Goal: Transaction & Acquisition: Download file/media

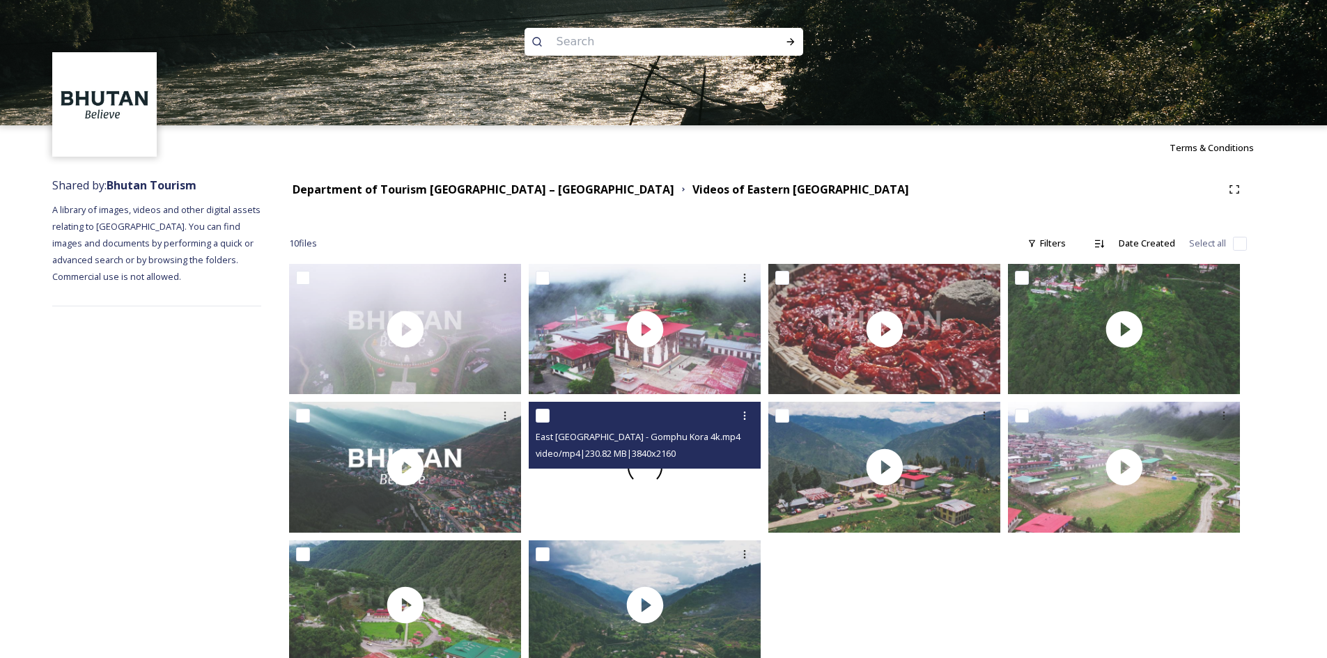
scroll to position [43, 0]
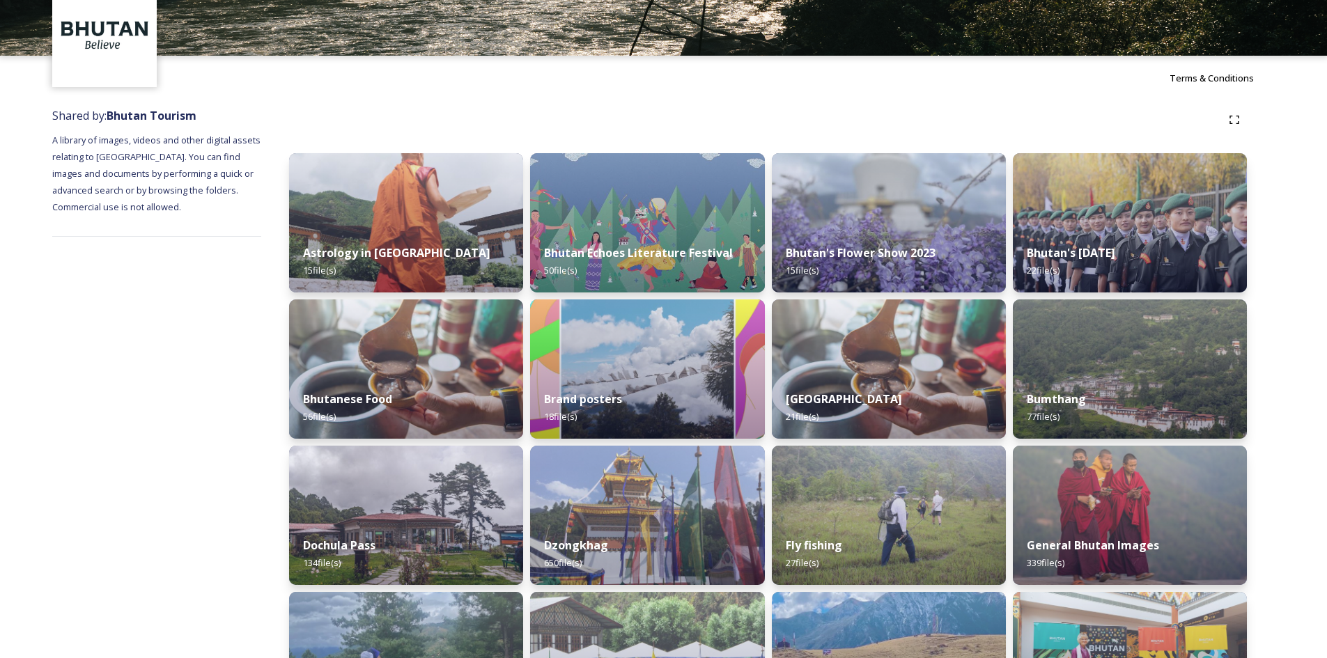
scroll to position [139, 0]
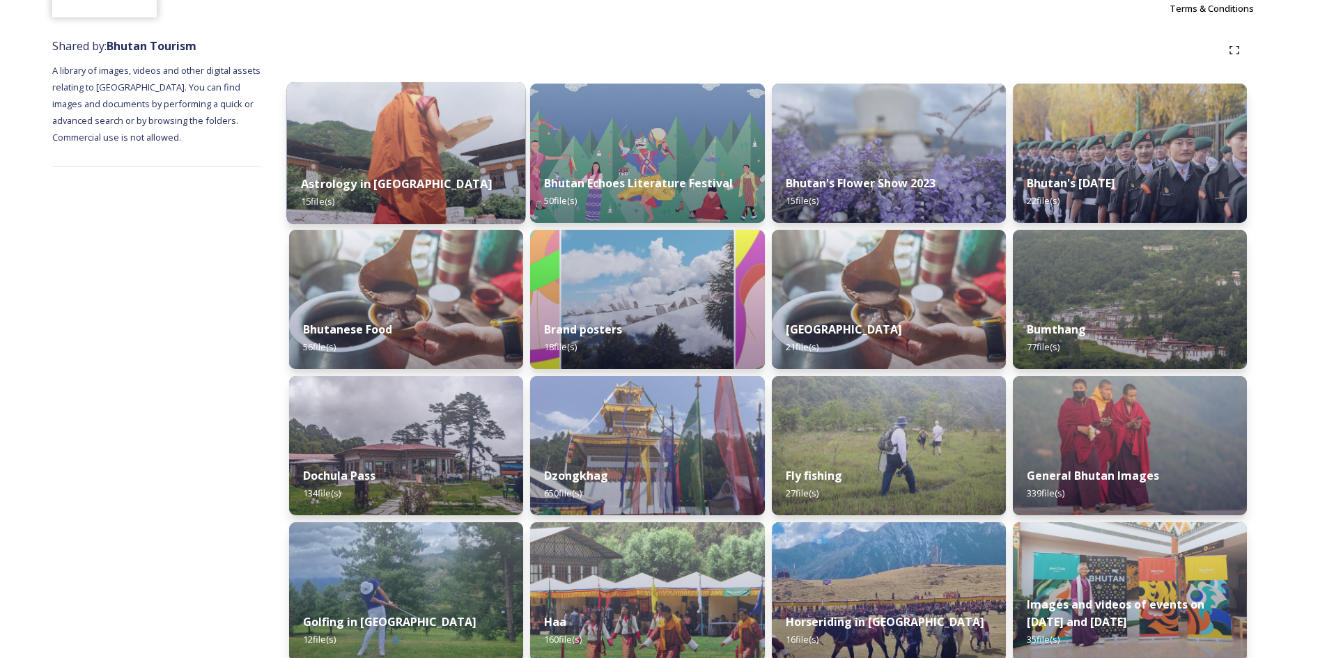
click at [478, 109] on img at bounding box center [406, 153] width 239 height 142
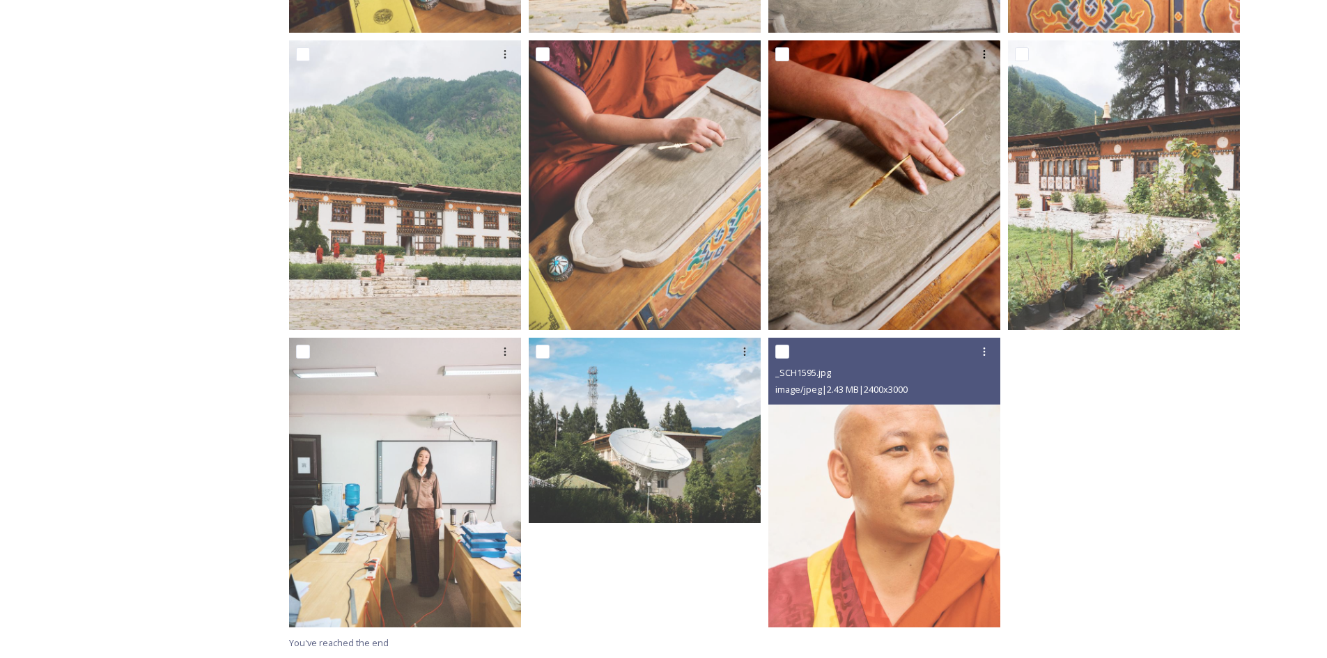
scroll to position [541, 0]
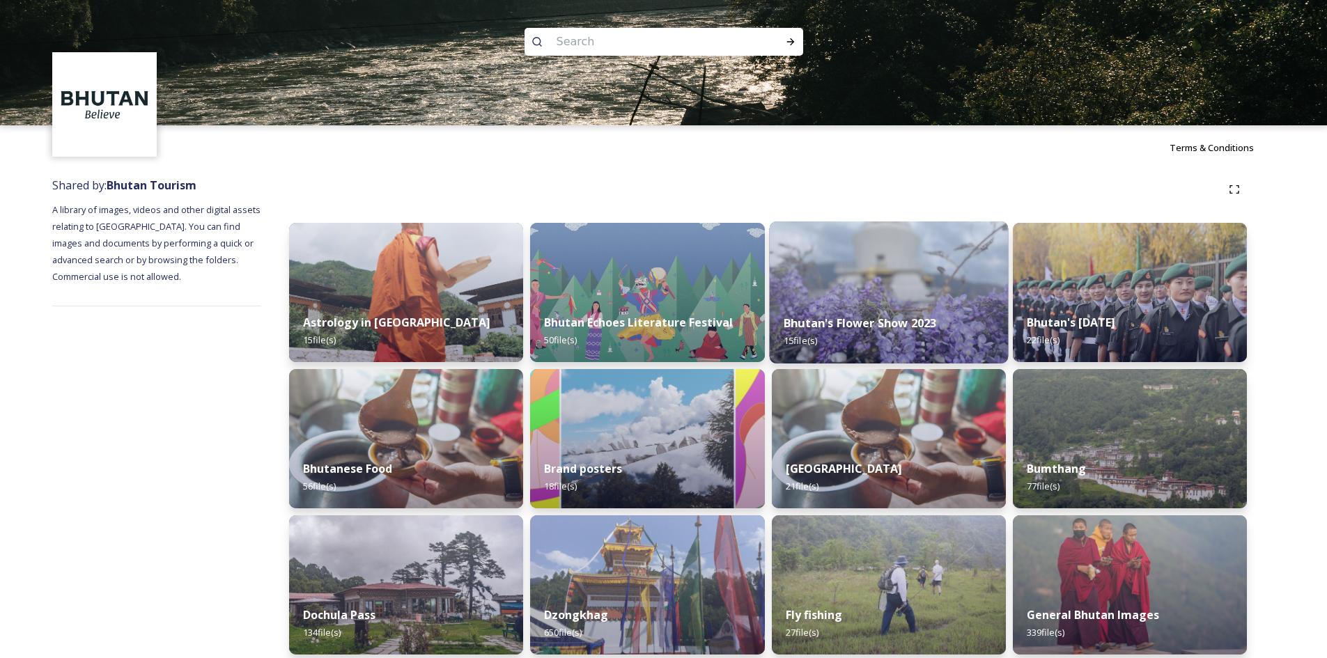
click at [871, 303] on div "Bhutan's Flower Show 2023 15 file(s)" at bounding box center [888, 331] width 239 height 63
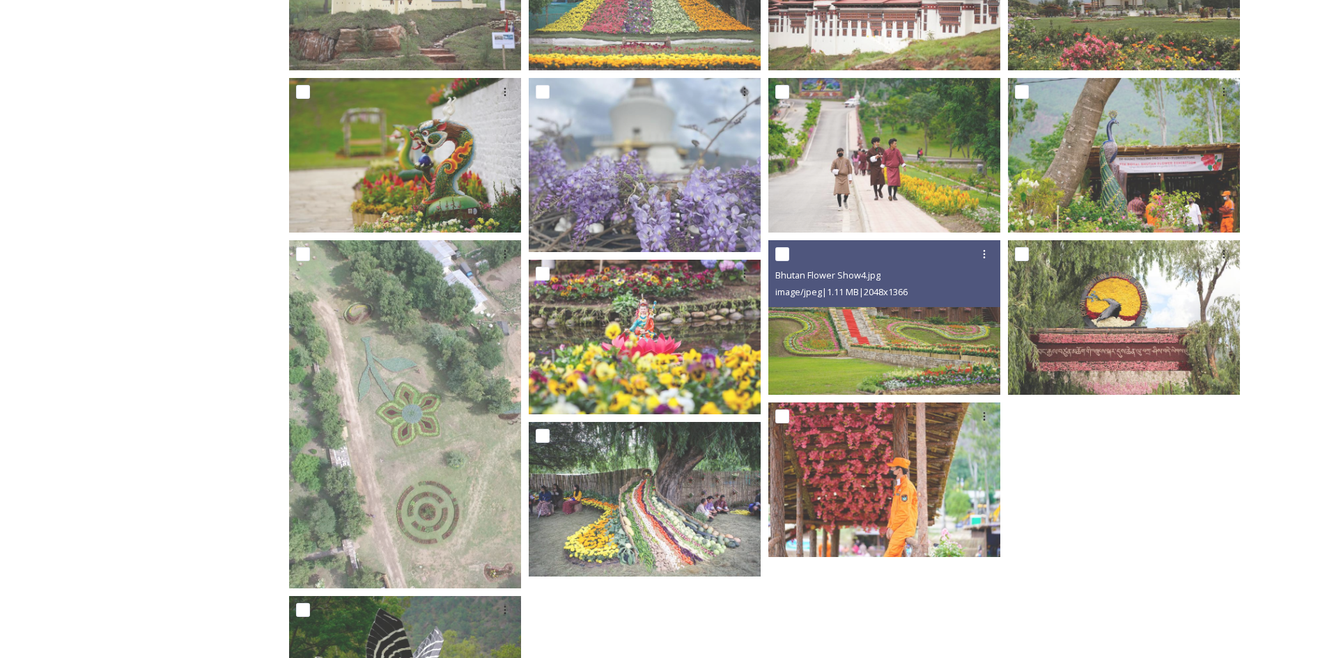
scroll to position [472, 0]
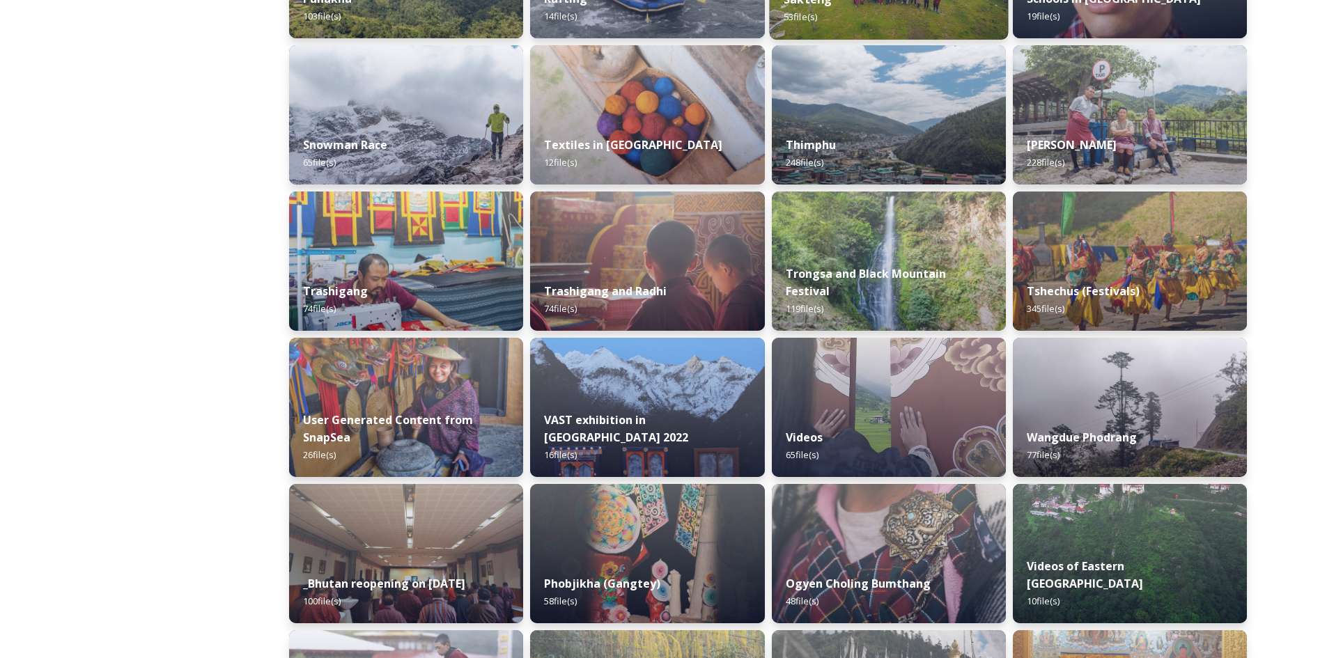
scroll to position [1620, 0]
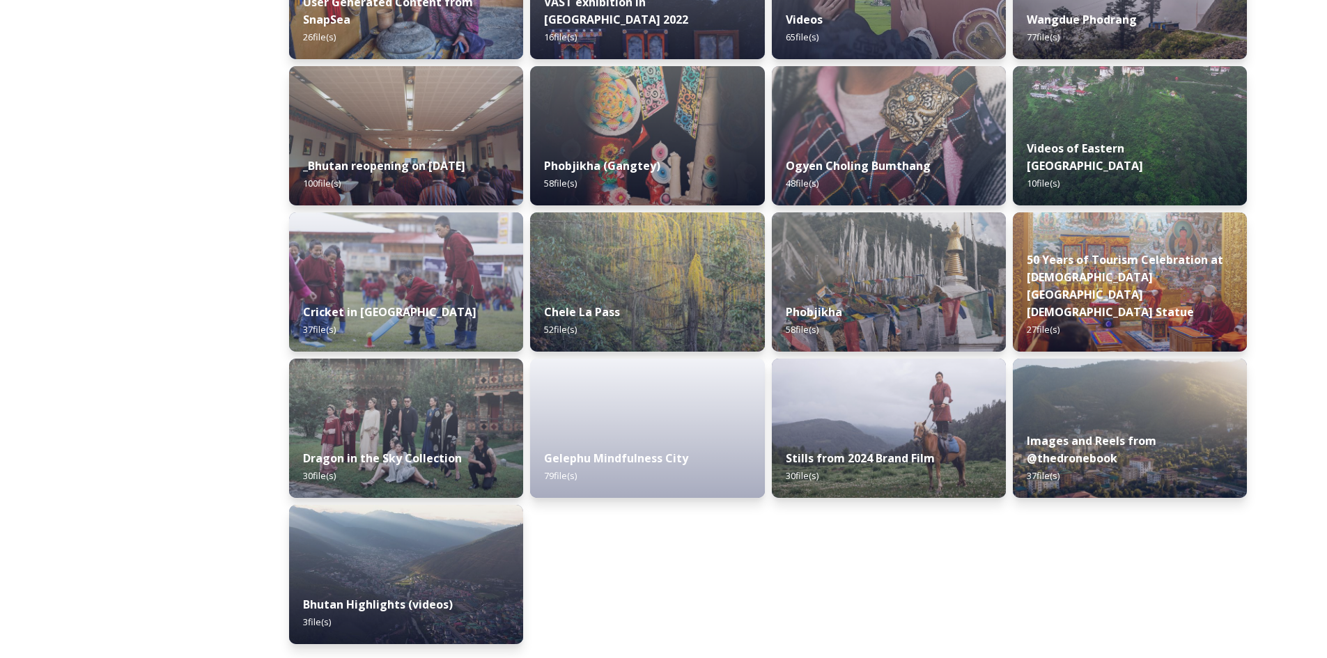
click at [904, 447] on div "Stills from 2024 Brand Film 30 file(s)" at bounding box center [888, 467] width 239 height 63
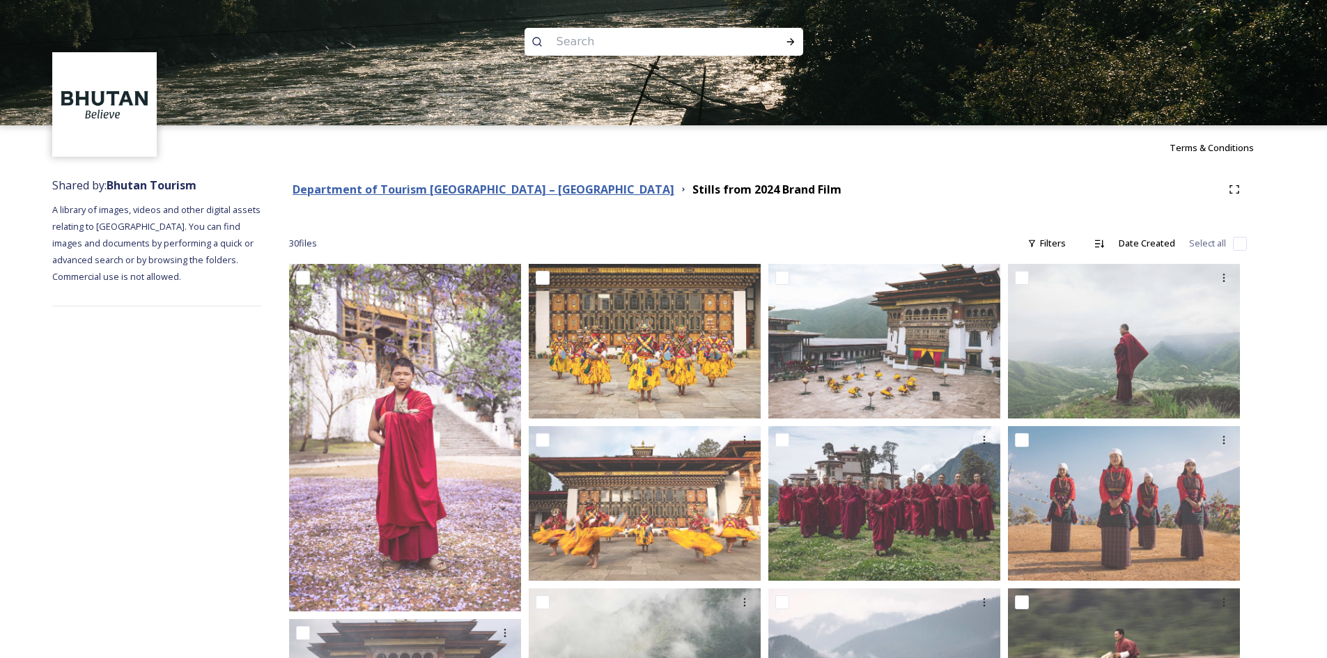
click at [445, 196] on strong "Department of Tourism [GEOGRAPHIC_DATA] – [GEOGRAPHIC_DATA]" at bounding box center [484, 189] width 382 height 15
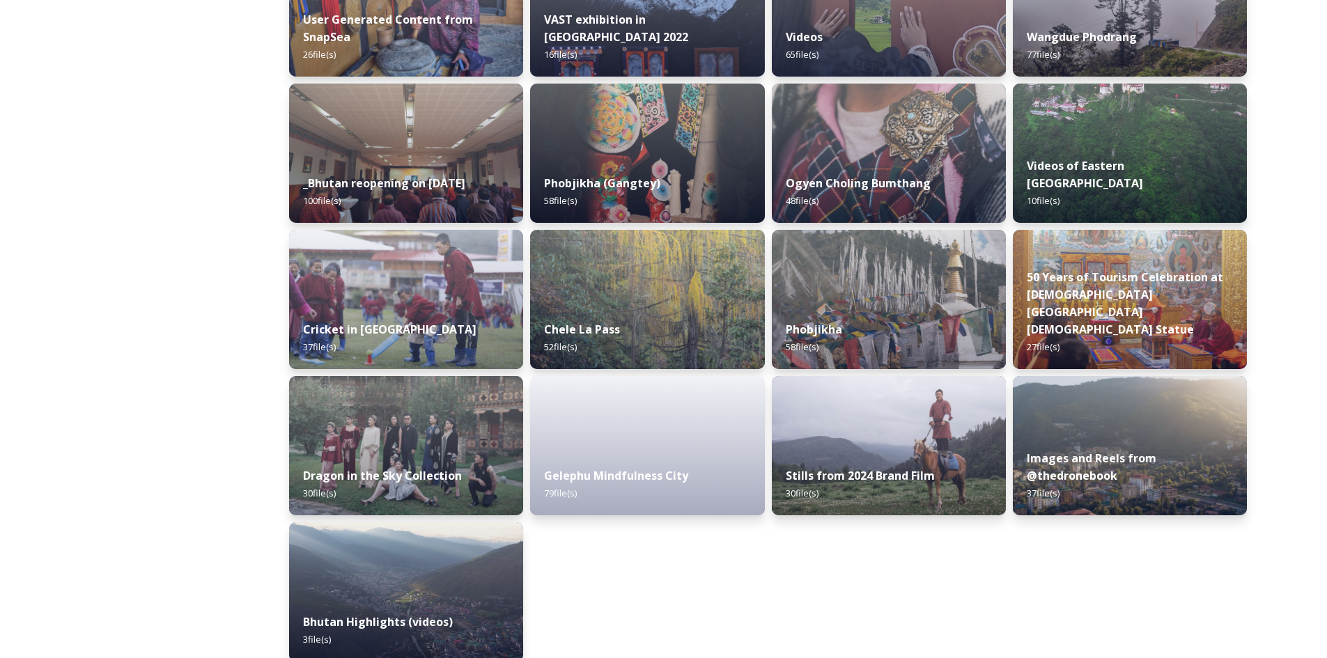
scroll to position [1620, 0]
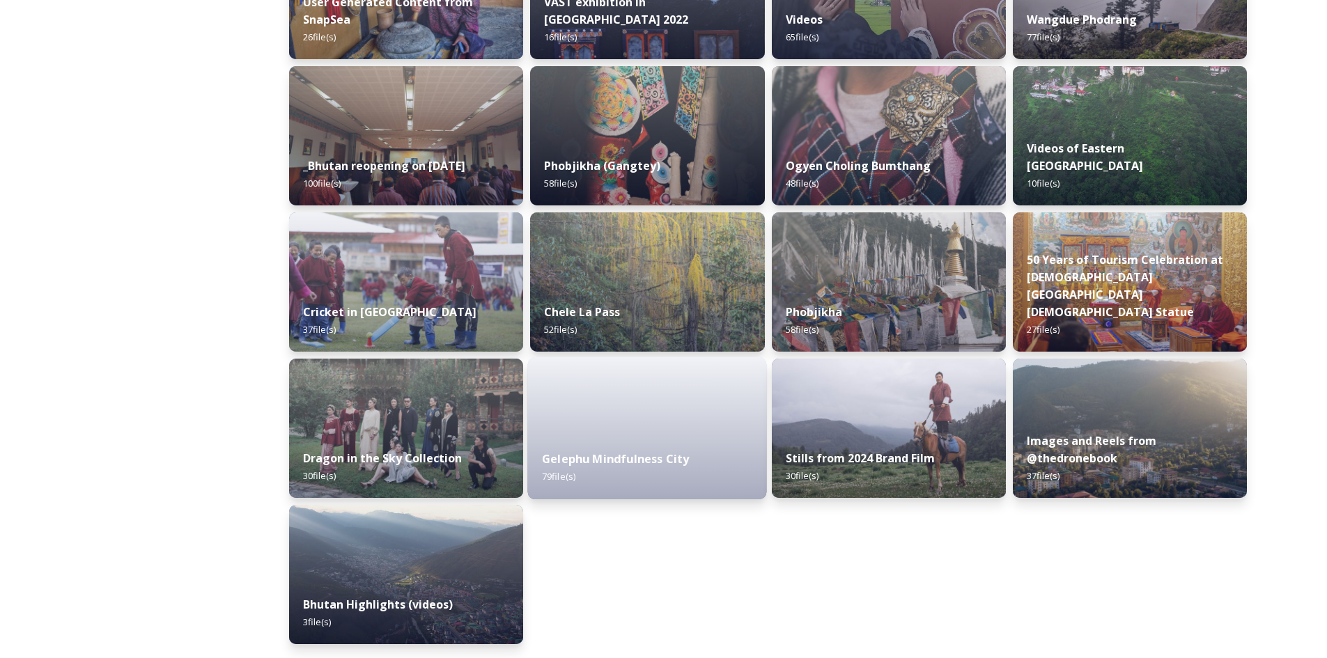
click at [624, 458] on strong "Gelephu Mindfulness City" at bounding box center [615, 459] width 147 height 15
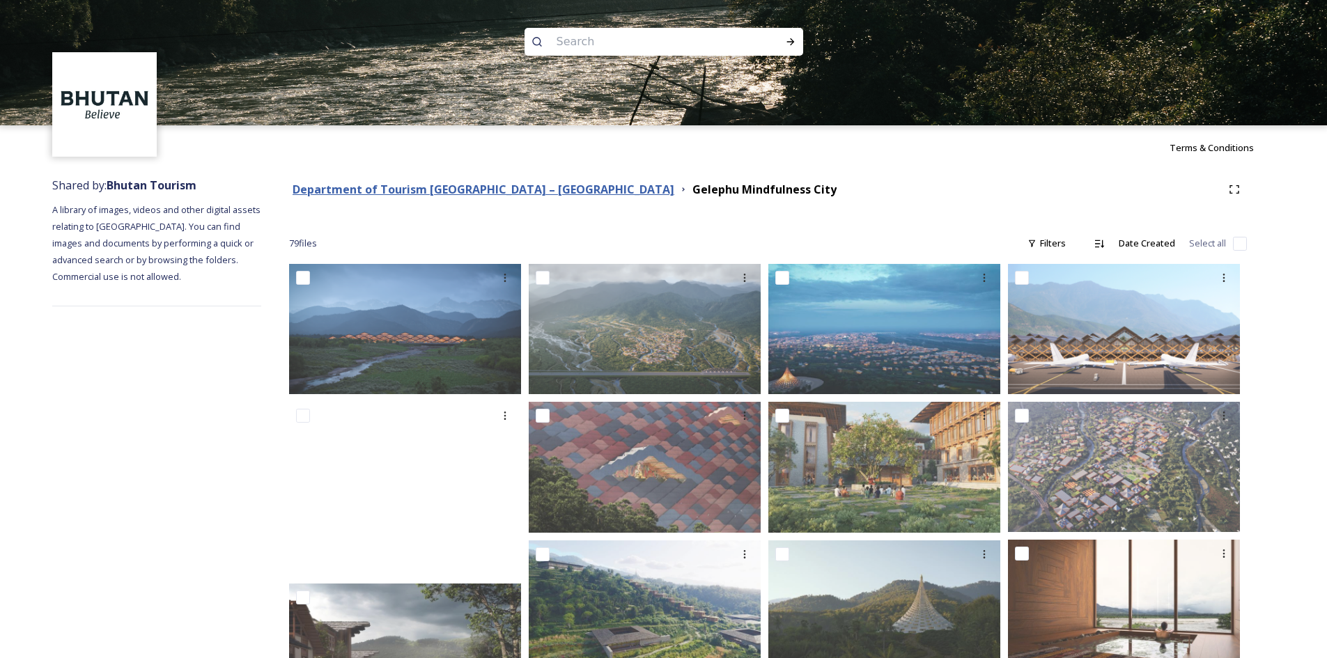
click at [447, 190] on strong "Department of Tourism [GEOGRAPHIC_DATA] – [GEOGRAPHIC_DATA]" at bounding box center [484, 189] width 382 height 15
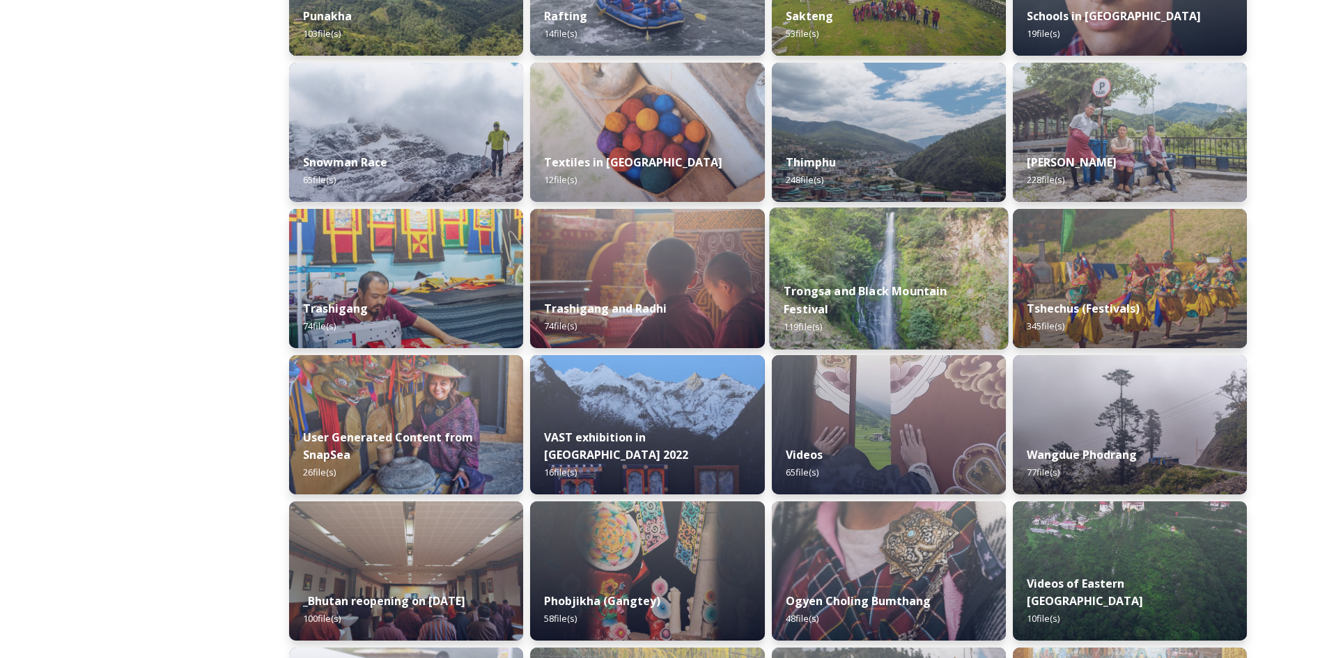
scroll to position [1254, 0]
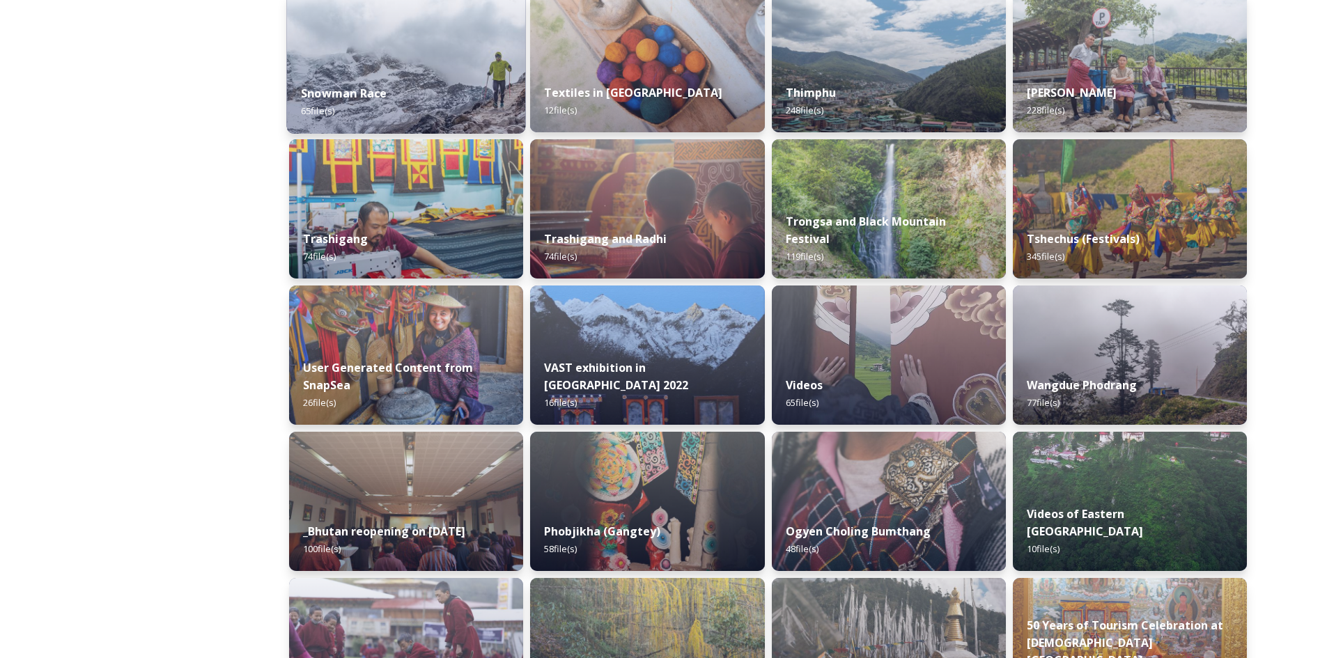
click at [426, 70] on img at bounding box center [406, 63] width 239 height 142
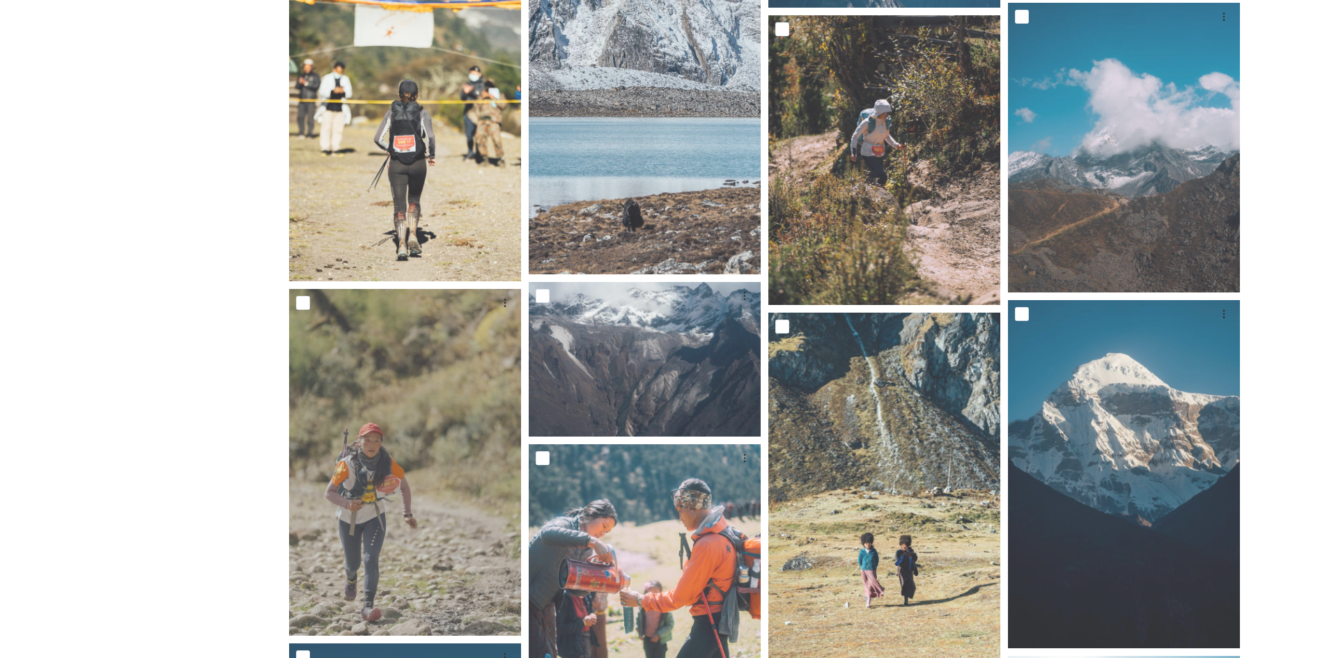
scroll to position [2603, 0]
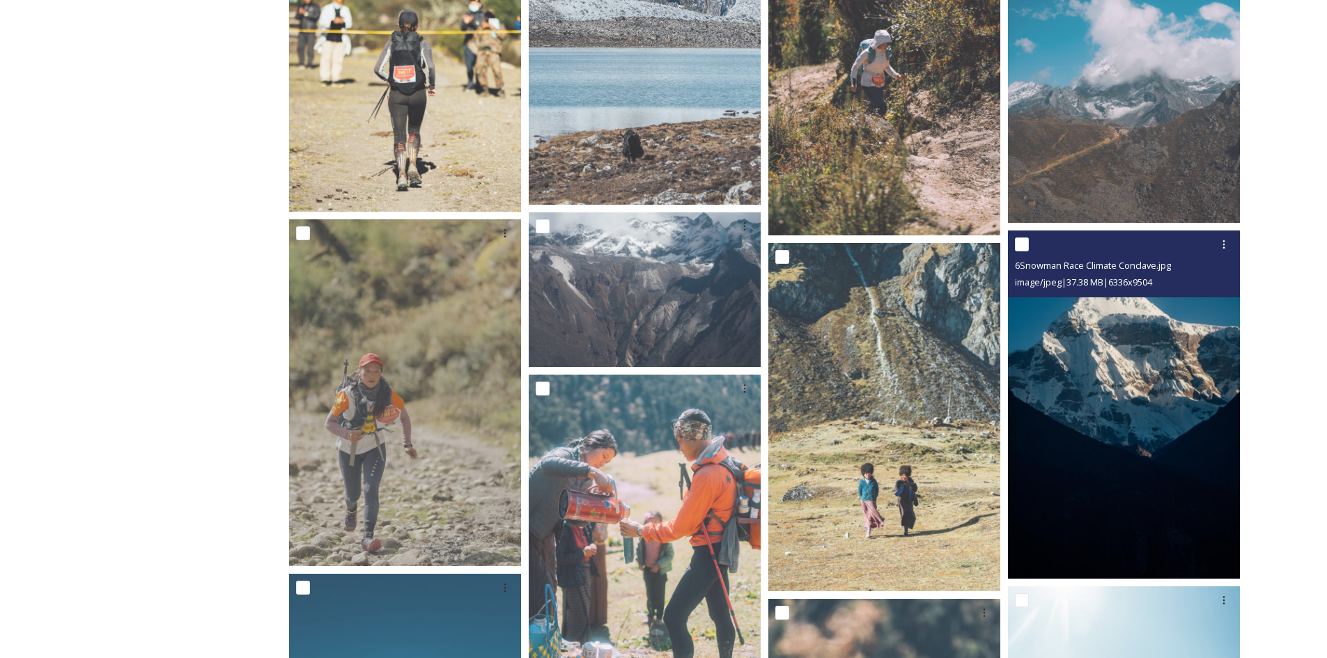
click at [1136, 435] on img at bounding box center [1124, 405] width 232 height 348
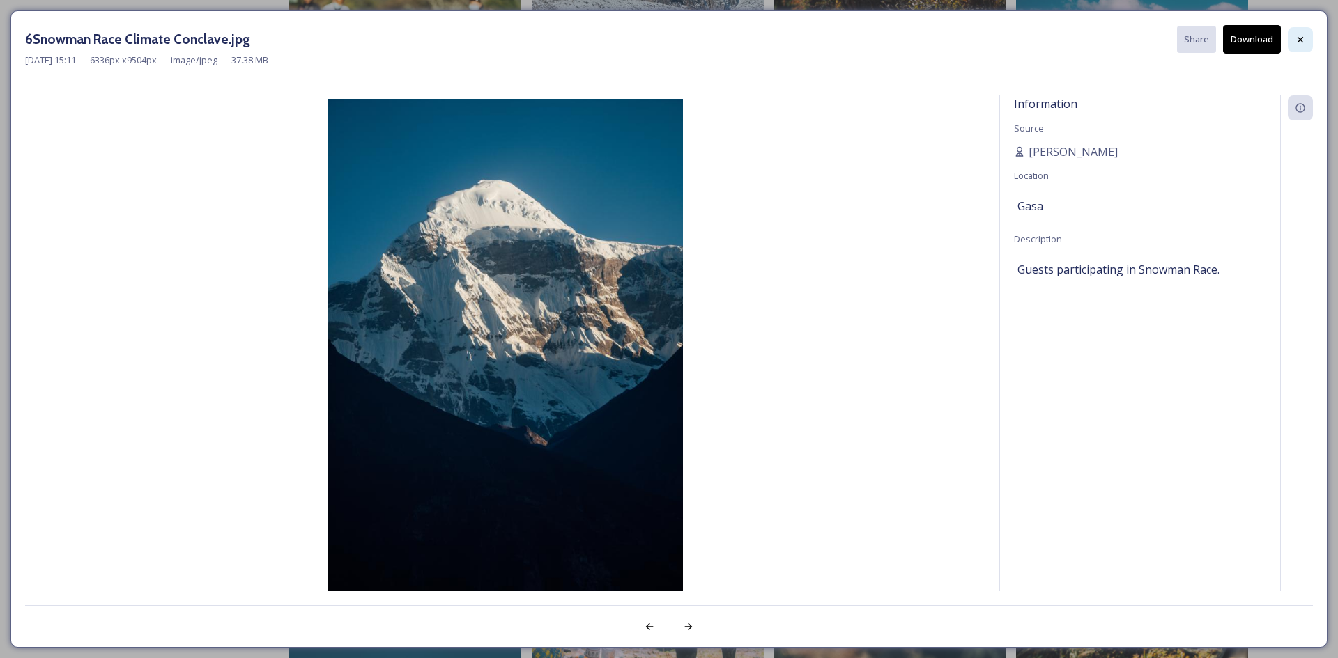
click at [1311, 38] on div at bounding box center [1300, 39] width 25 height 25
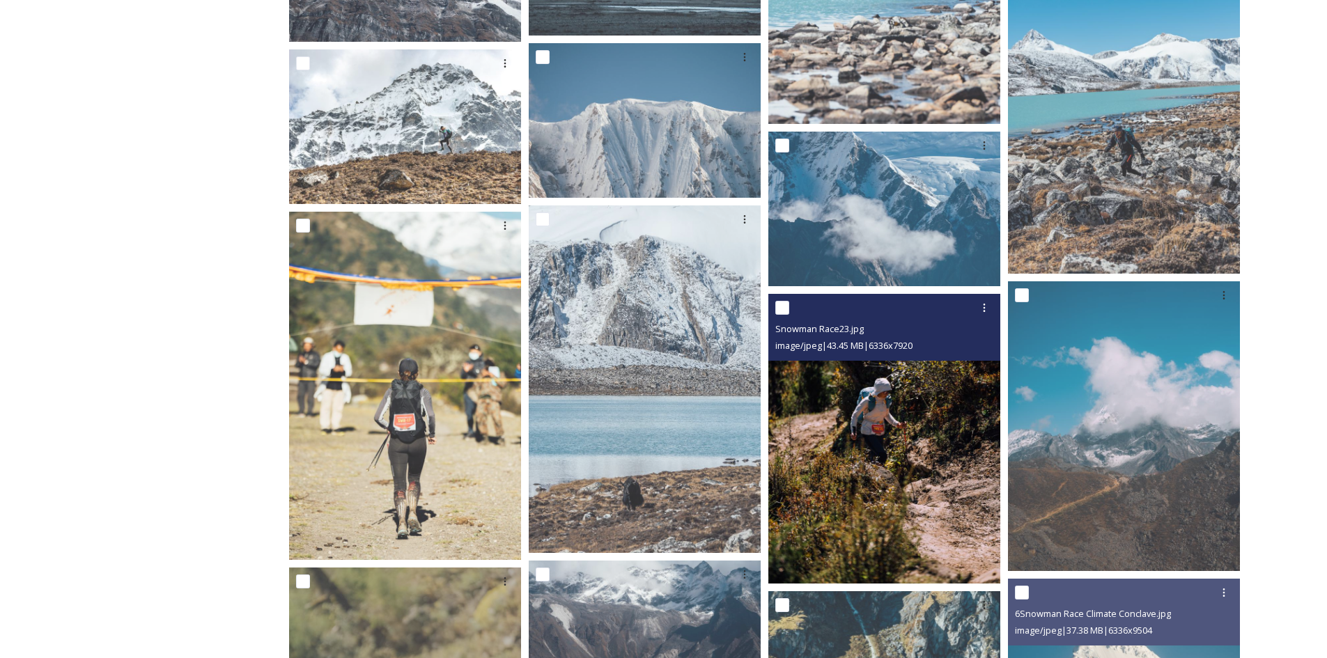
scroll to position [2184, 0]
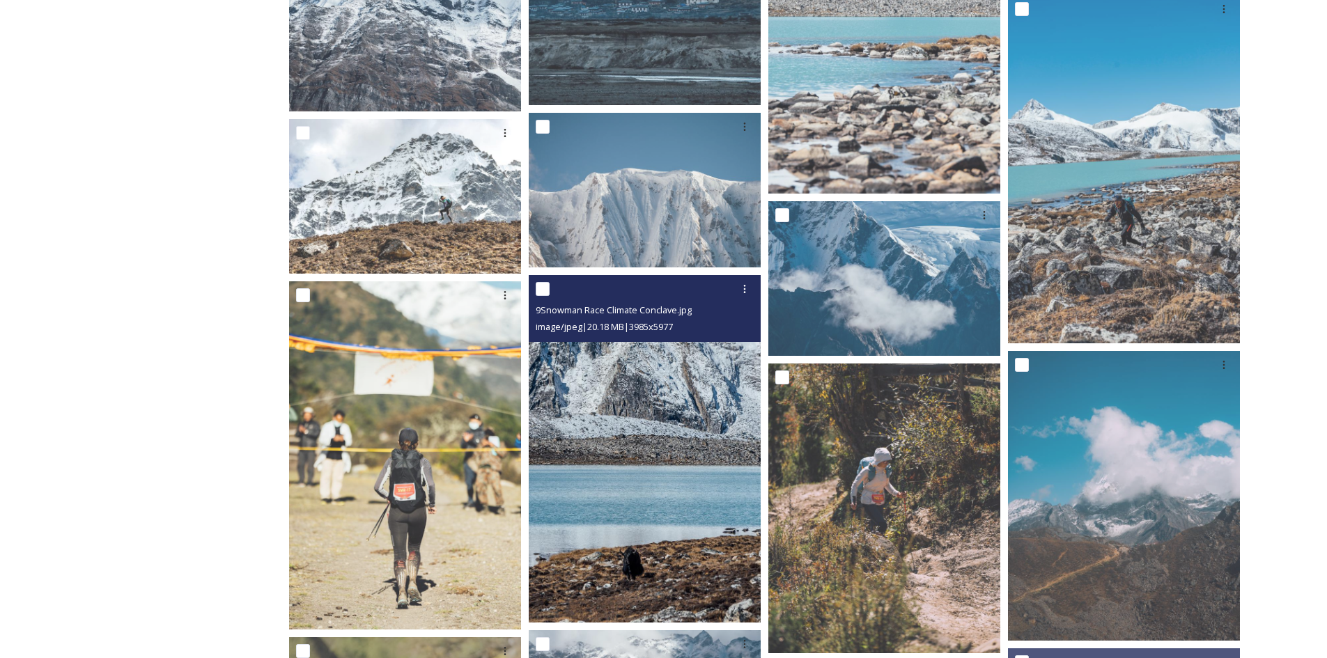
click at [744, 440] on img at bounding box center [645, 449] width 232 height 348
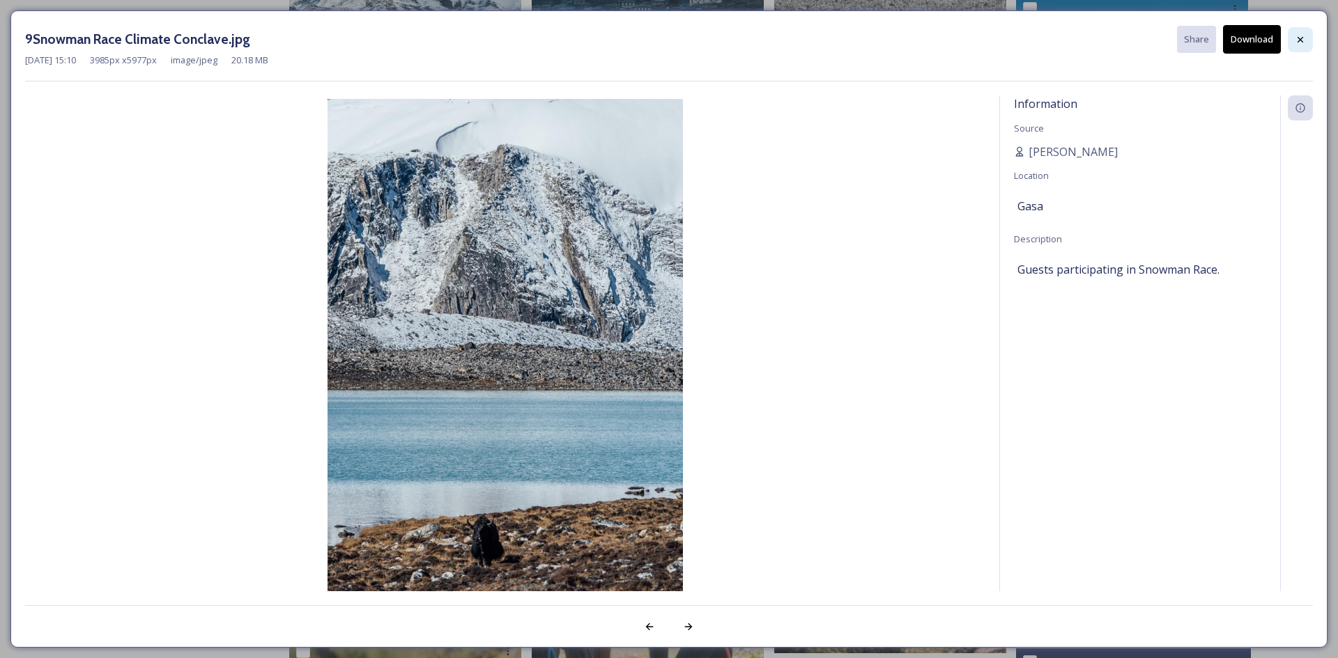
click at [1295, 37] on icon at bounding box center [1300, 39] width 11 height 11
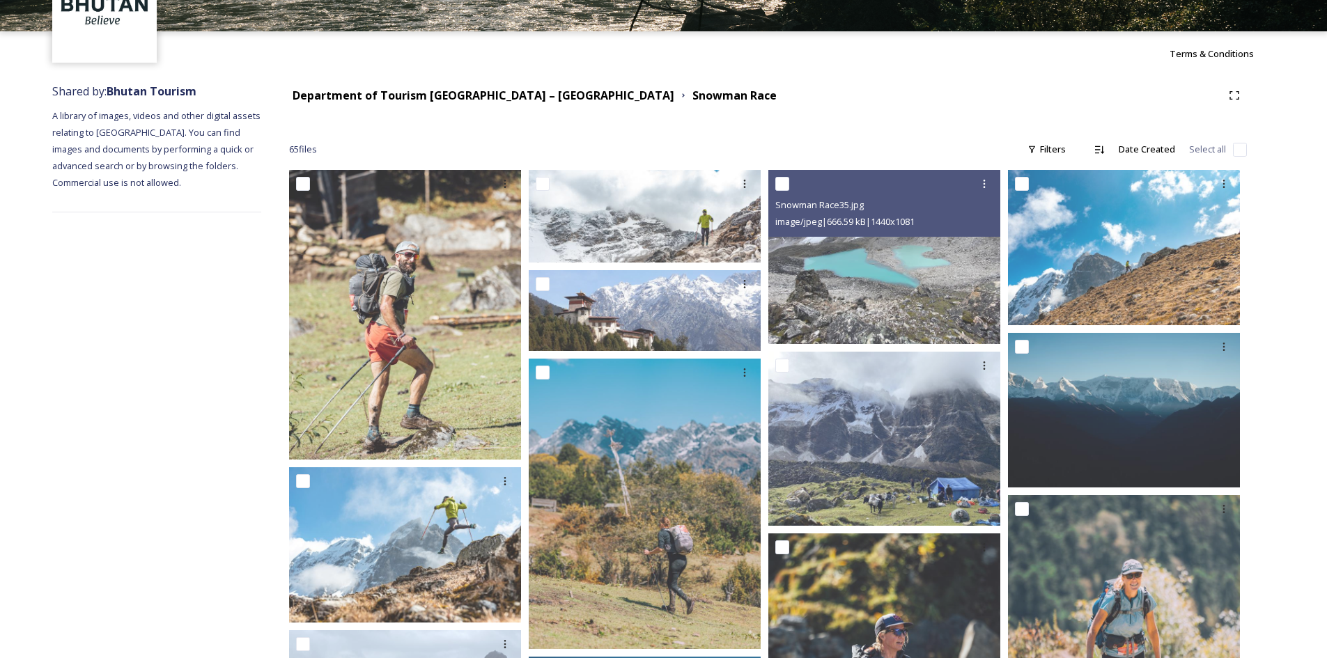
scroll to position [24, 0]
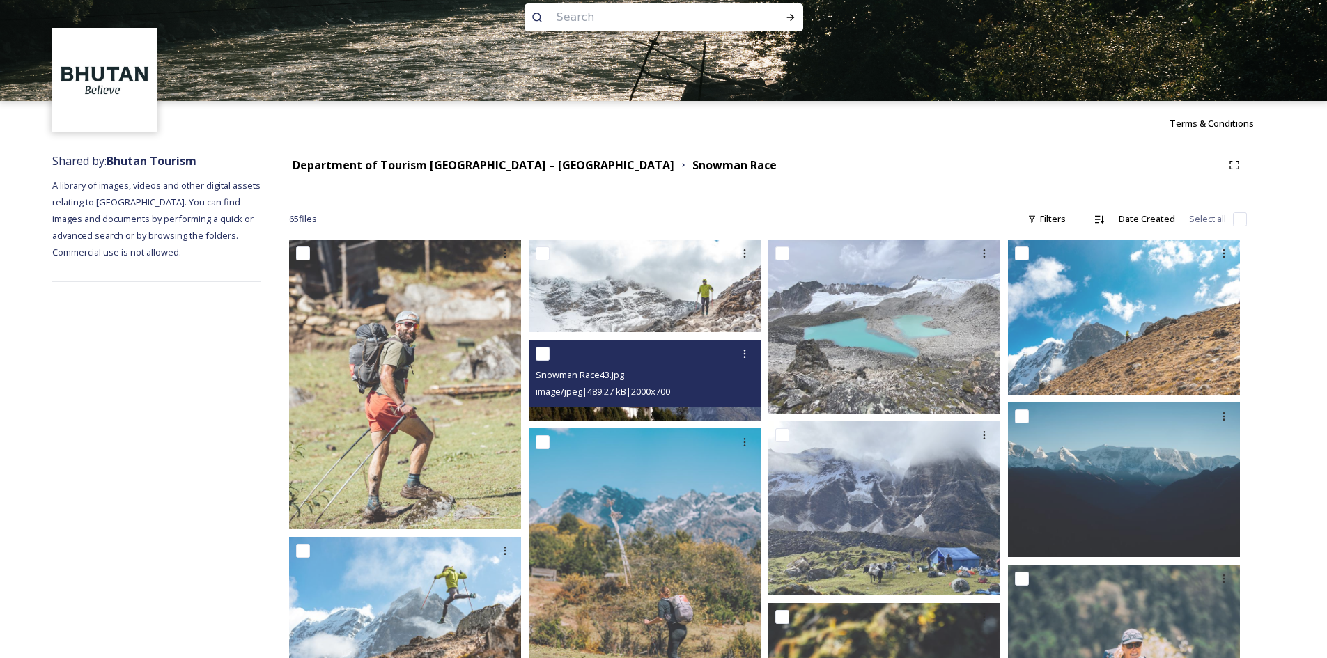
click at [692, 361] on div at bounding box center [647, 353] width 222 height 25
click at [674, 414] on img at bounding box center [645, 381] width 232 height 82
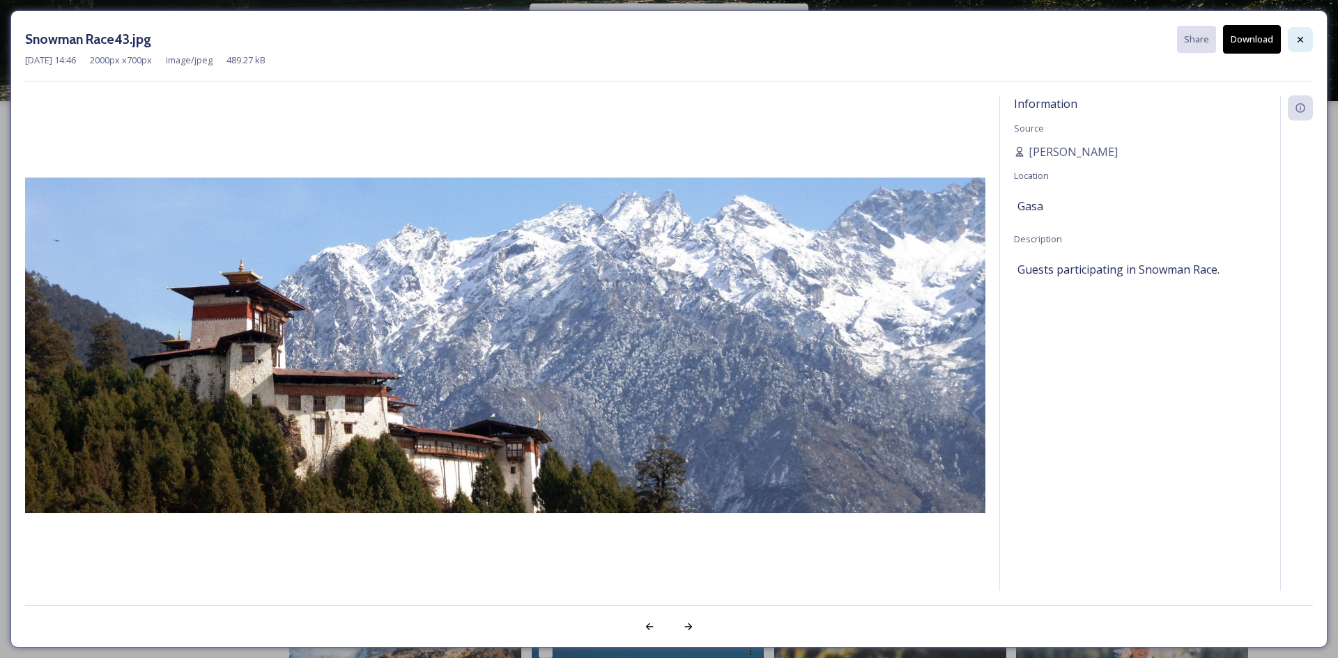
click at [1292, 33] on div at bounding box center [1300, 39] width 25 height 25
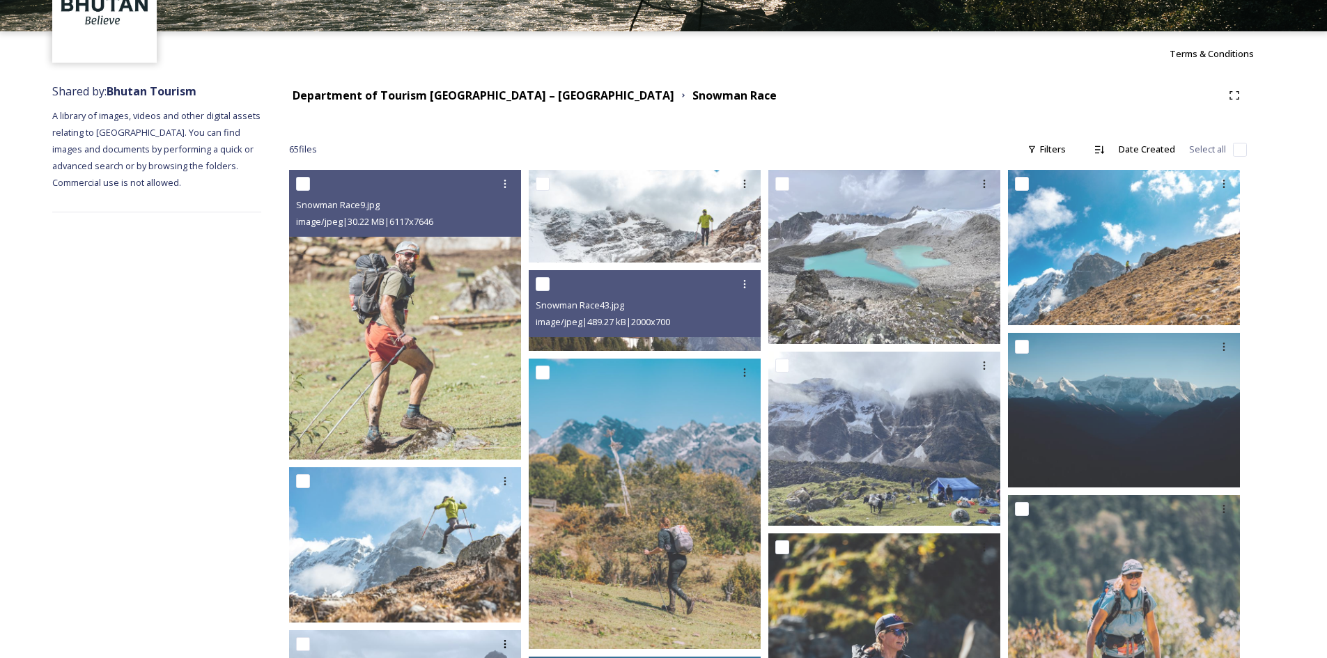
scroll to position [0, 0]
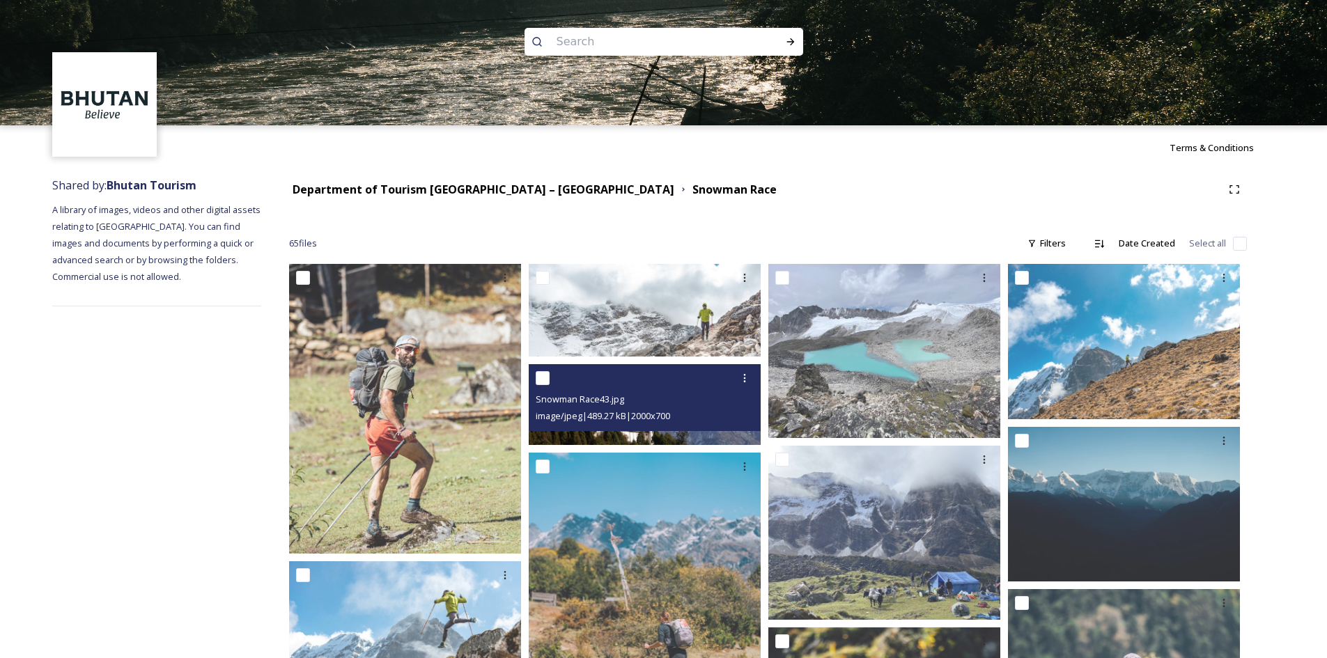
click at [707, 434] on img at bounding box center [645, 405] width 232 height 82
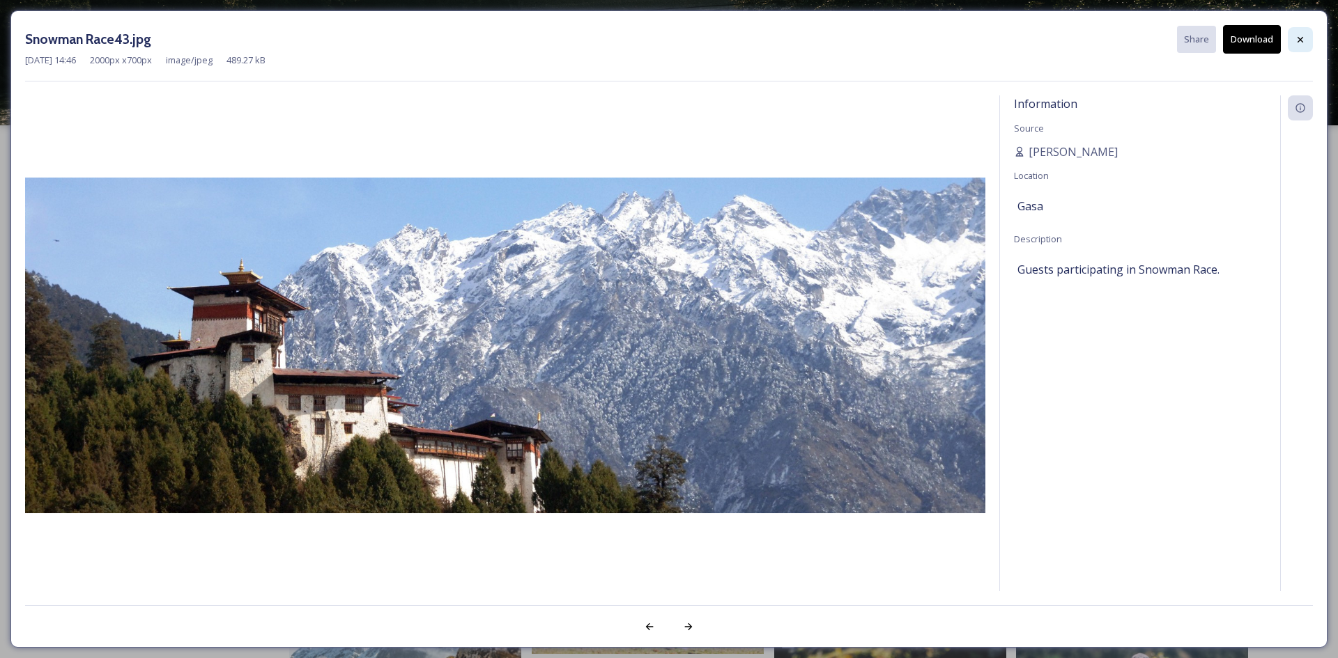
click at [1299, 42] on icon at bounding box center [1300, 39] width 11 height 11
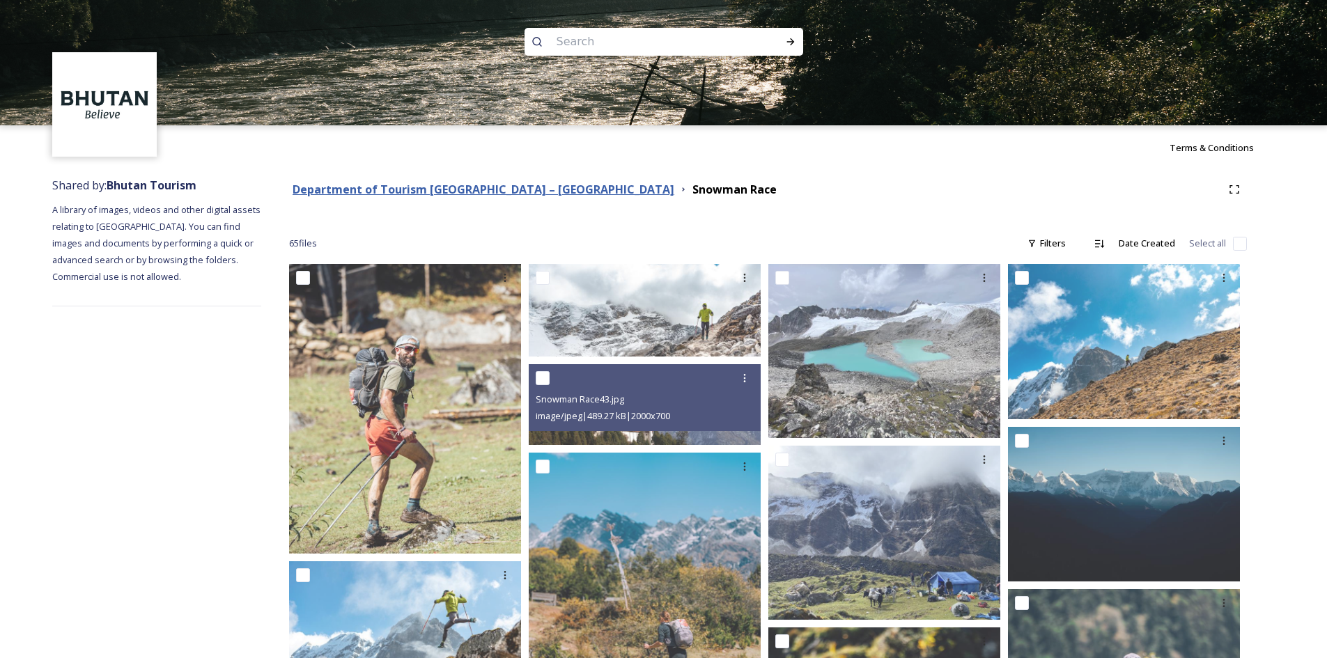
click at [424, 188] on strong "Department of Tourism [GEOGRAPHIC_DATA] – [GEOGRAPHIC_DATA]" at bounding box center [484, 189] width 382 height 15
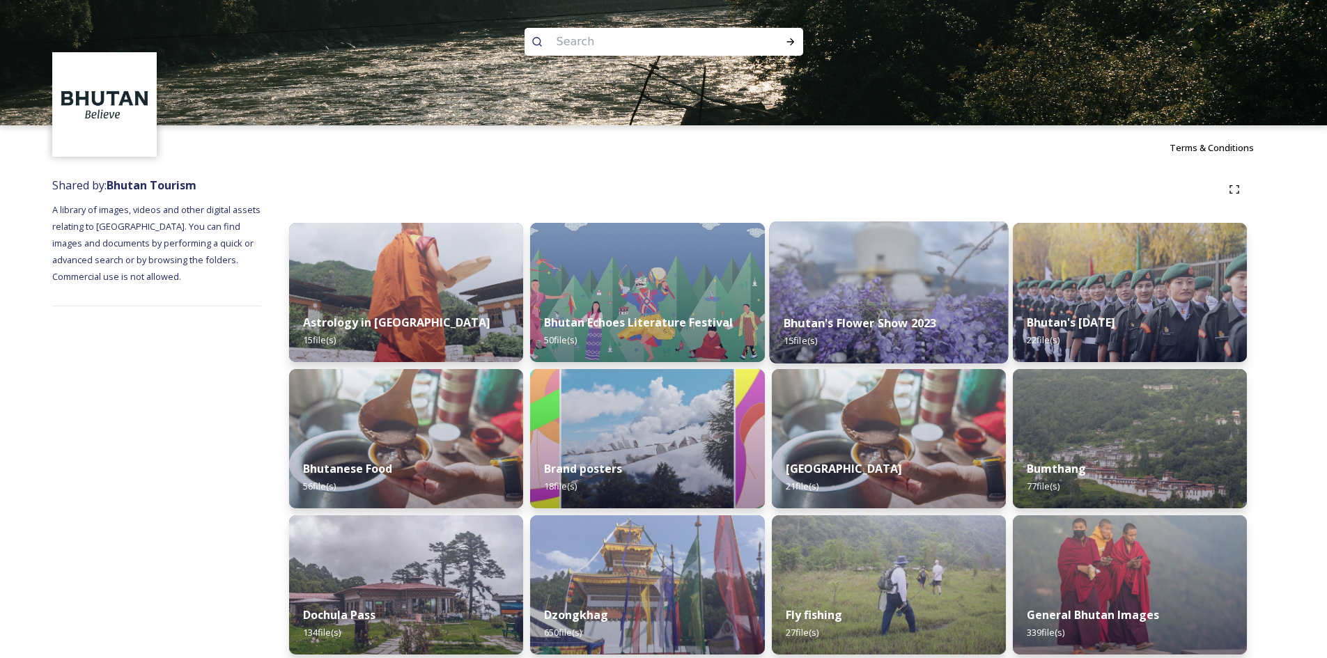
click at [847, 292] on img at bounding box center [888, 293] width 239 height 142
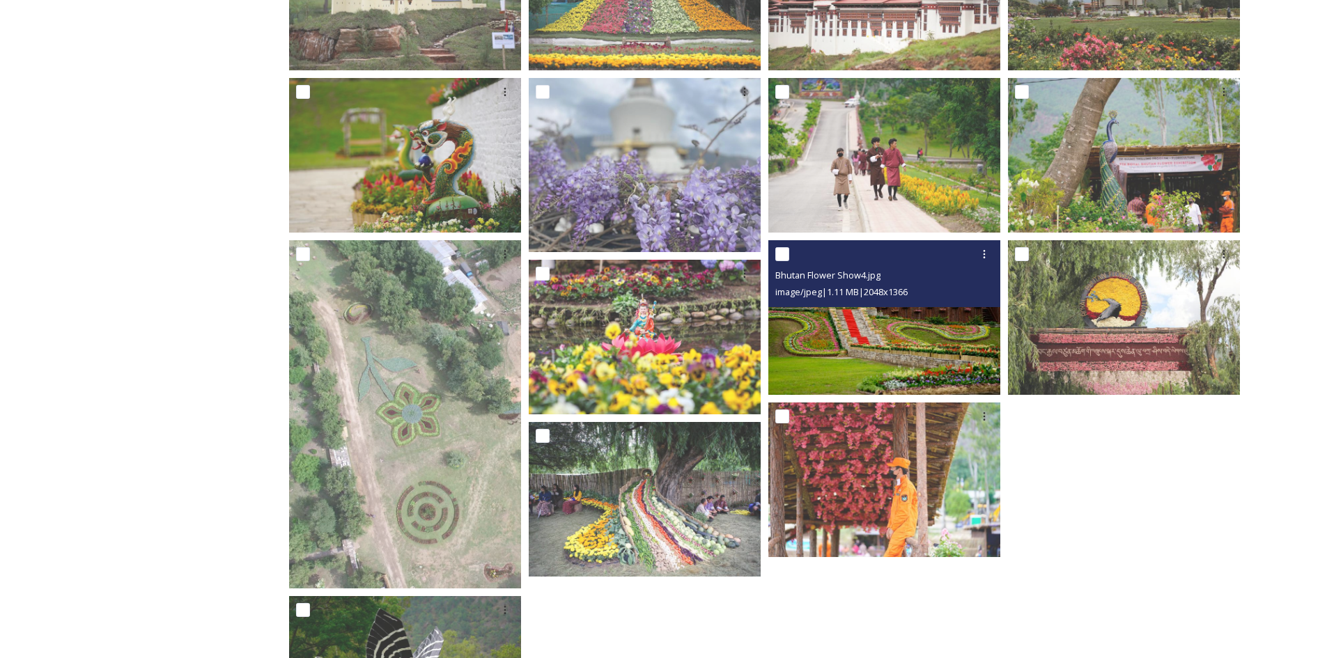
scroll to position [418, 0]
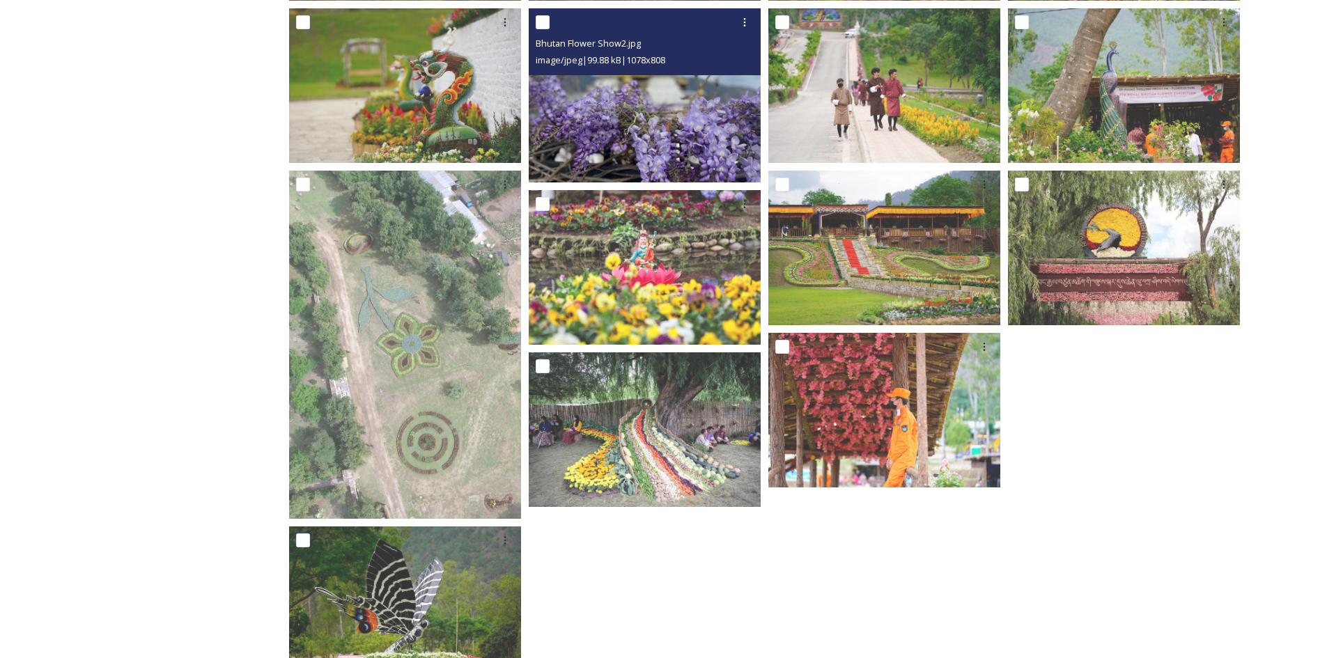
click at [693, 150] on img at bounding box center [645, 95] width 232 height 174
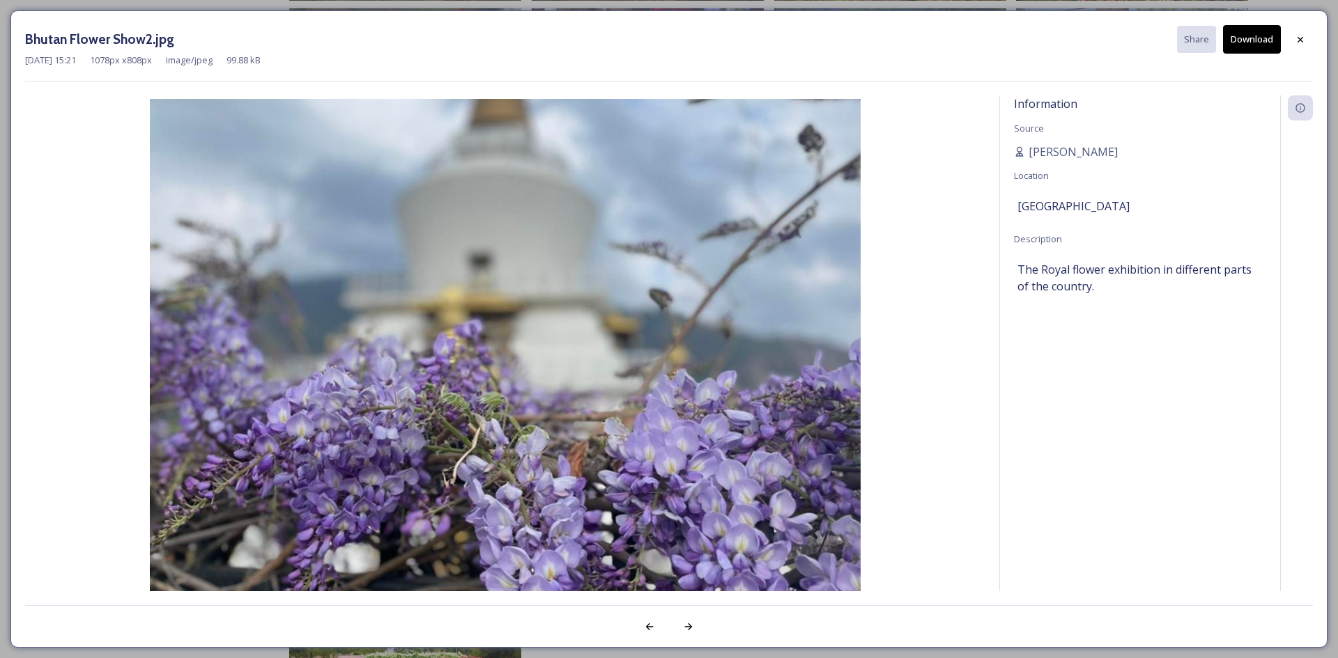
click at [1261, 44] on button "Download" at bounding box center [1252, 39] width 58 height 29
click at [1300, 30] on div at bounding box center [1300, 39] width 25 height 25
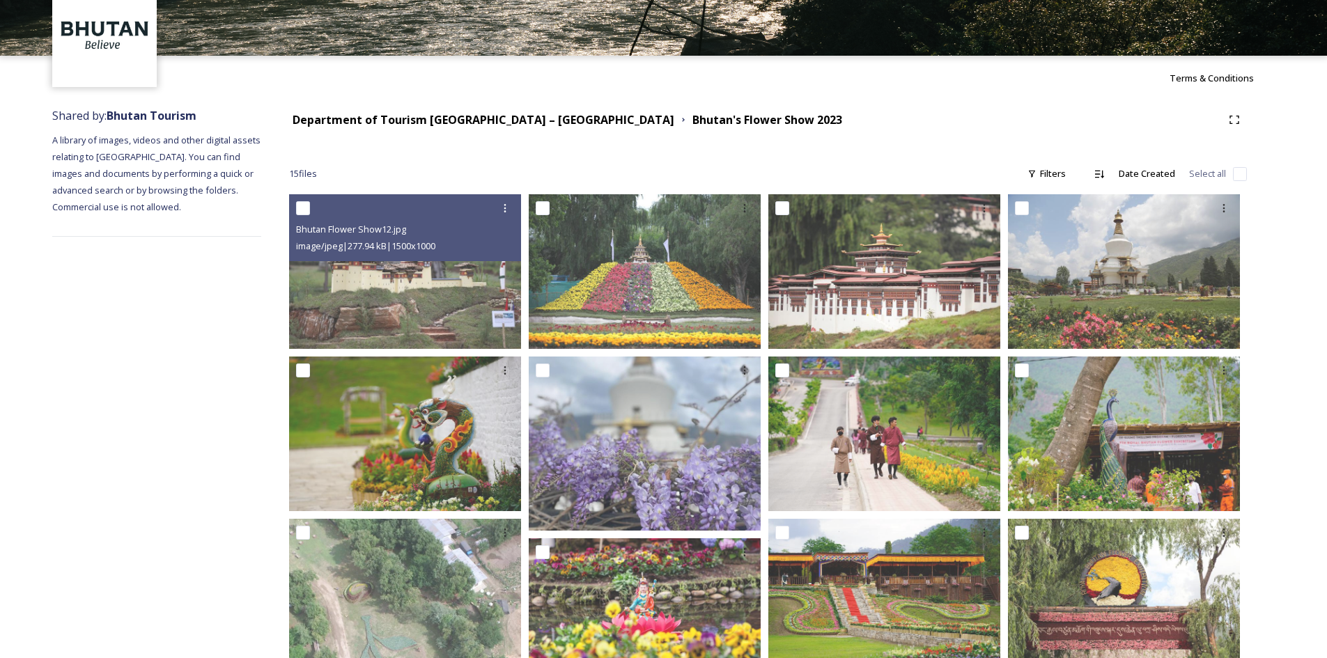
scroll to position [0, 0]
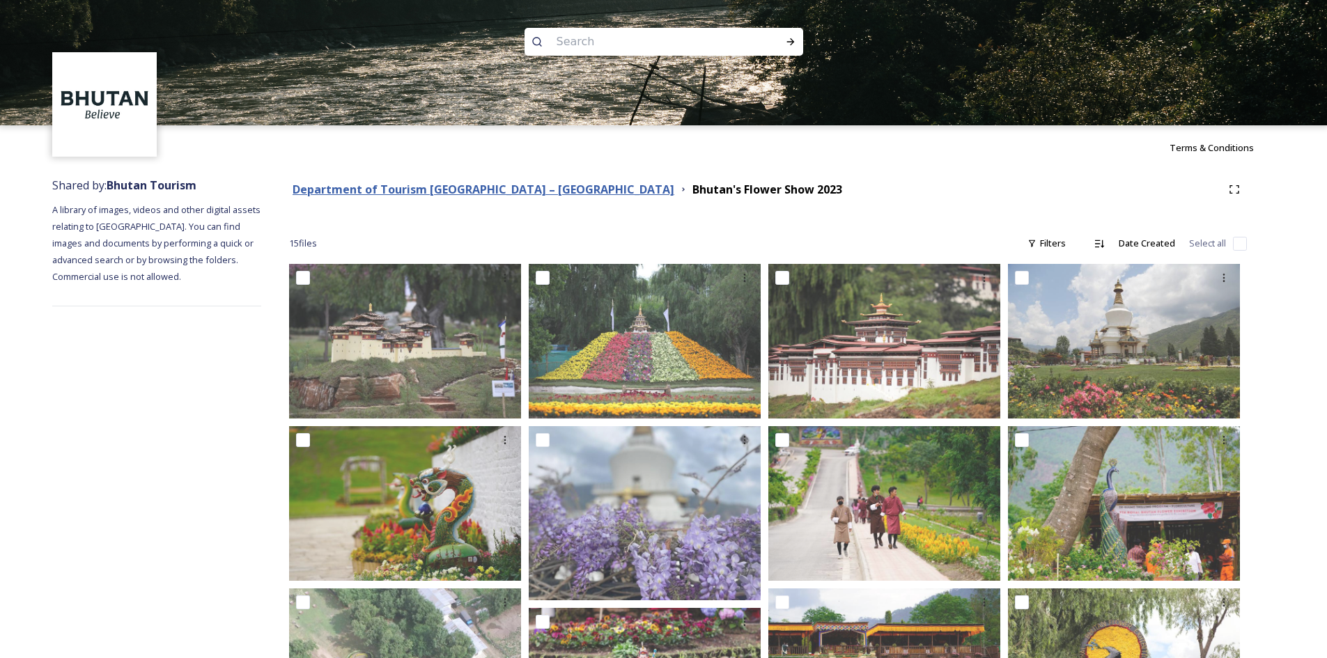
click at [459, 189] on strong "Department of Tourism [GEOGRAPHIC_DATA] – [GEOGRAPHIC_DATA]" at bounding box center [484, 189] width 382 height 15
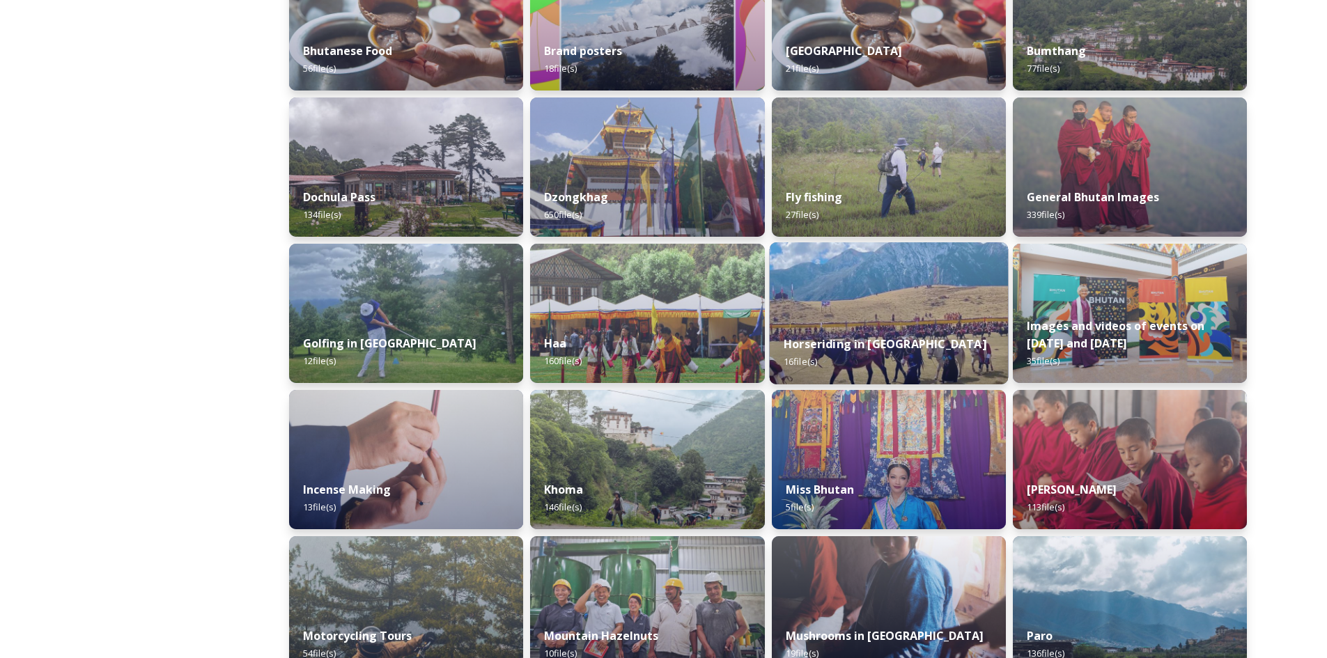
scroll to position [488, 0]
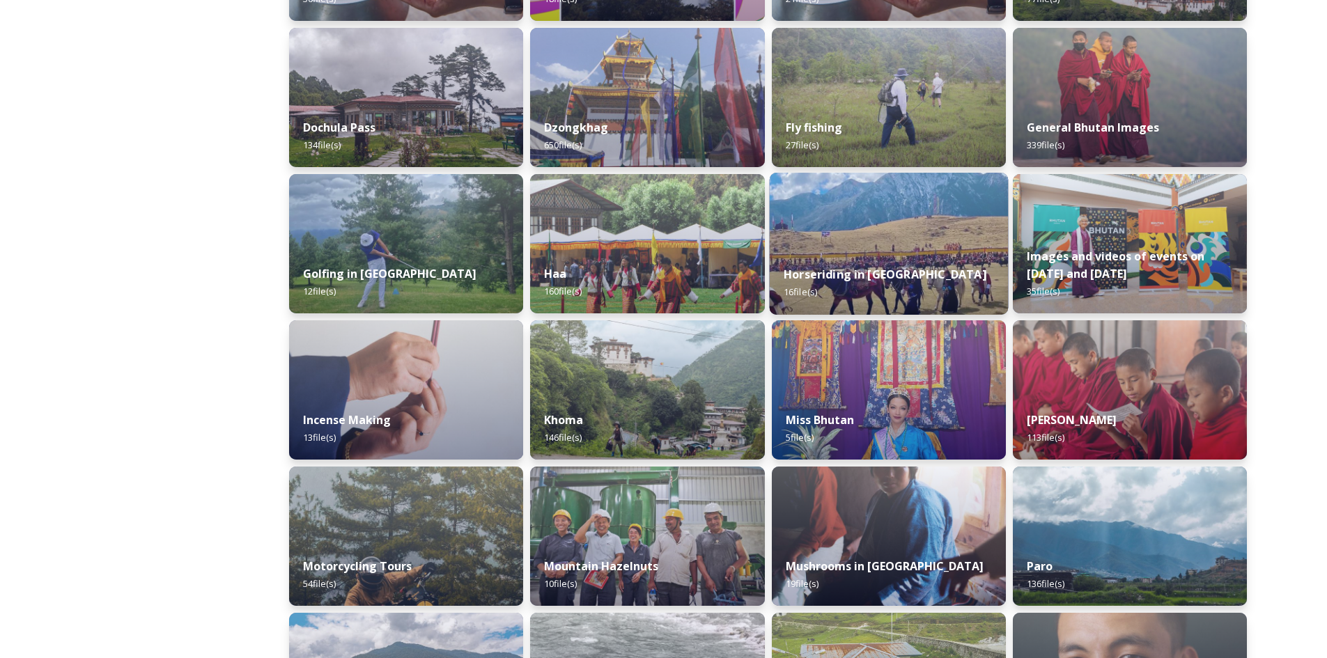
click at [925, 215] on img at bounding box center [888, 244] width 239 height 142
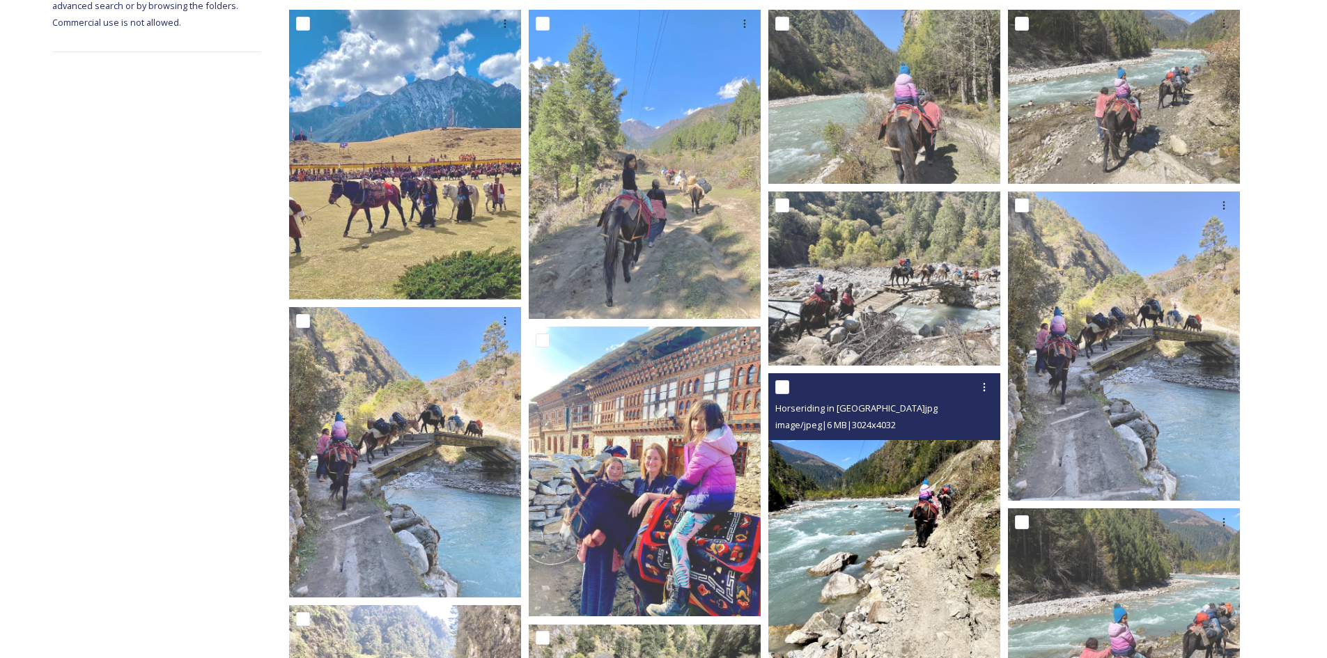
scroll to position [45, 0]
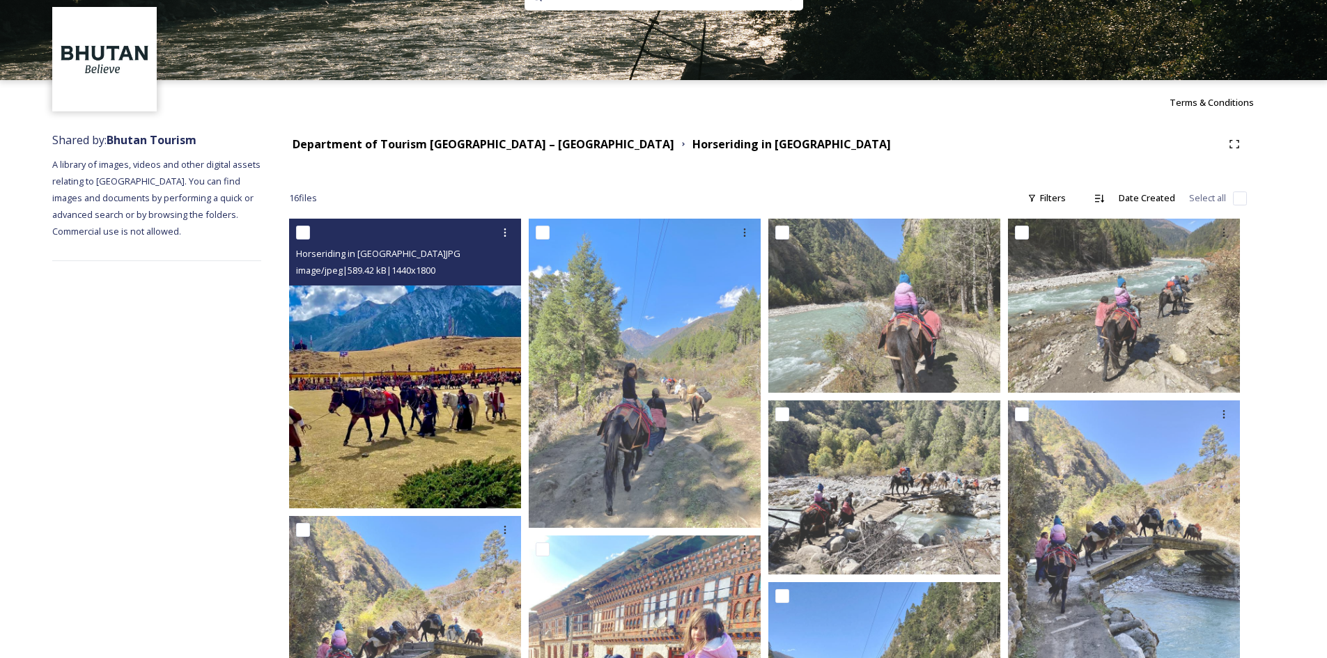
click at [456, 383] on img at bounding box center [405, 364] width 232 height 290
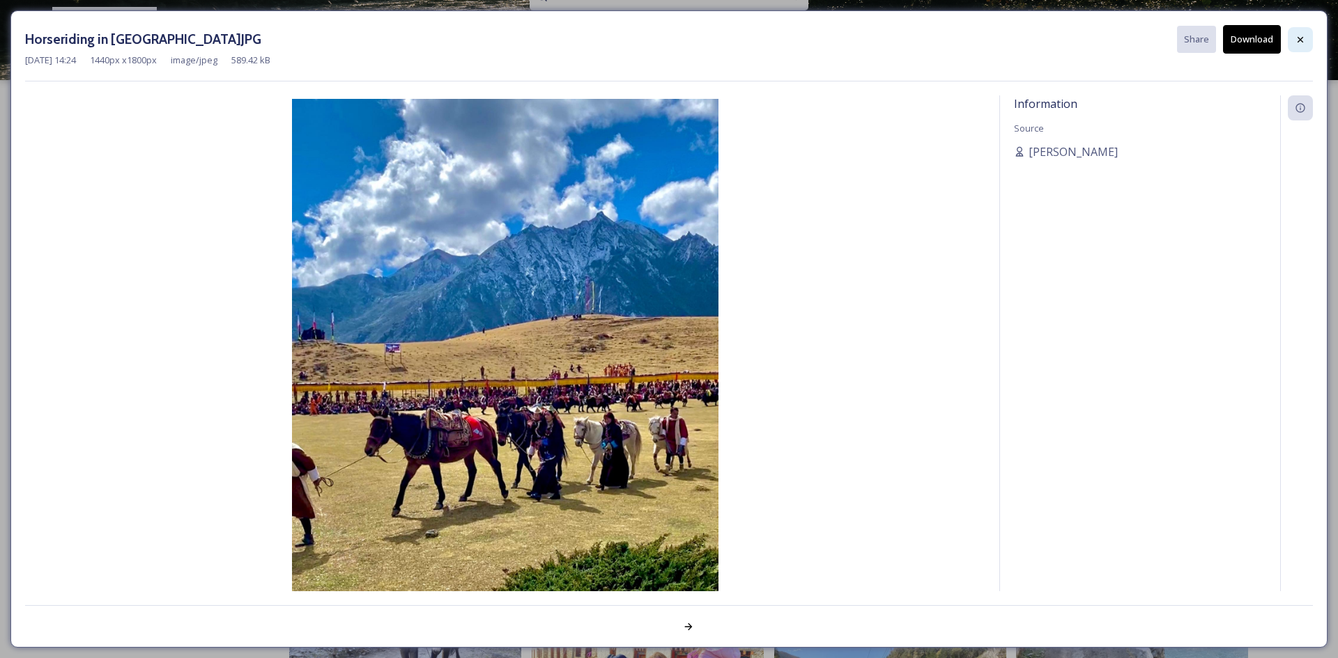
click at [1303, 41] on icon at bounding box center [1300, 39] width 11 height 11
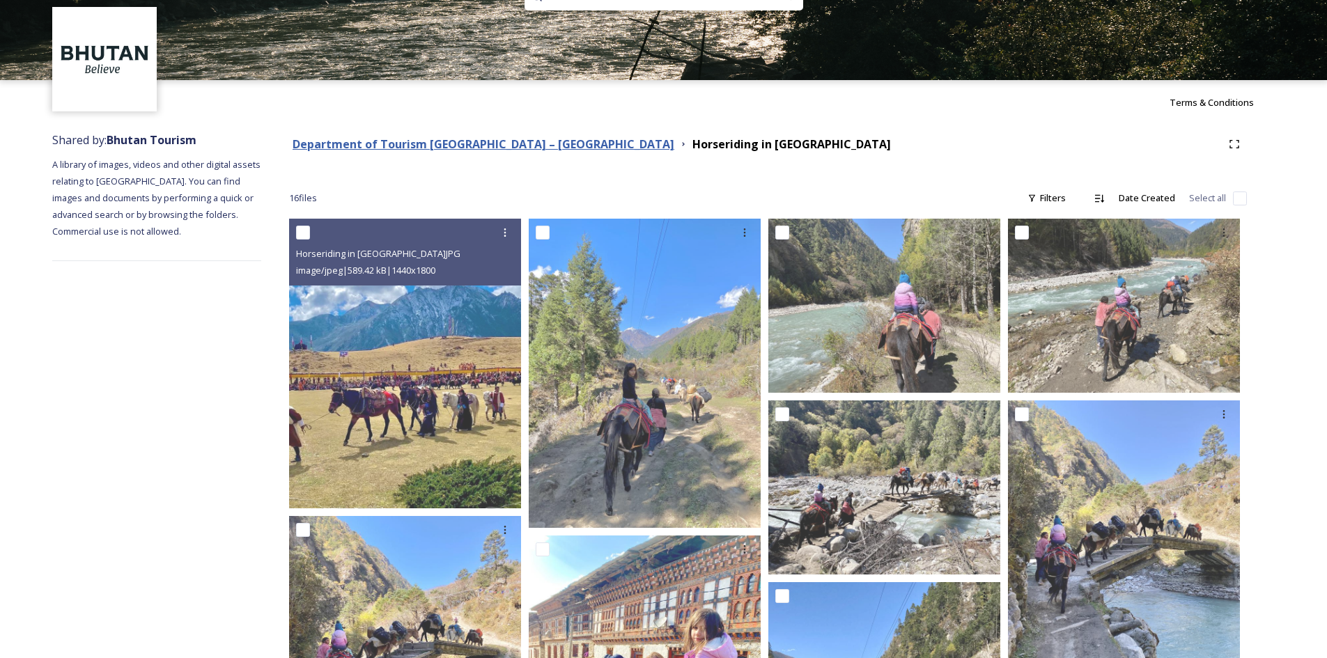
click at [373, 139] on strong "Department of Tourism [GEOGRAPHIC_DATA] – [GEOGRAPHIC_DATA]" at bounding box center [484, 144] width 382 height 15
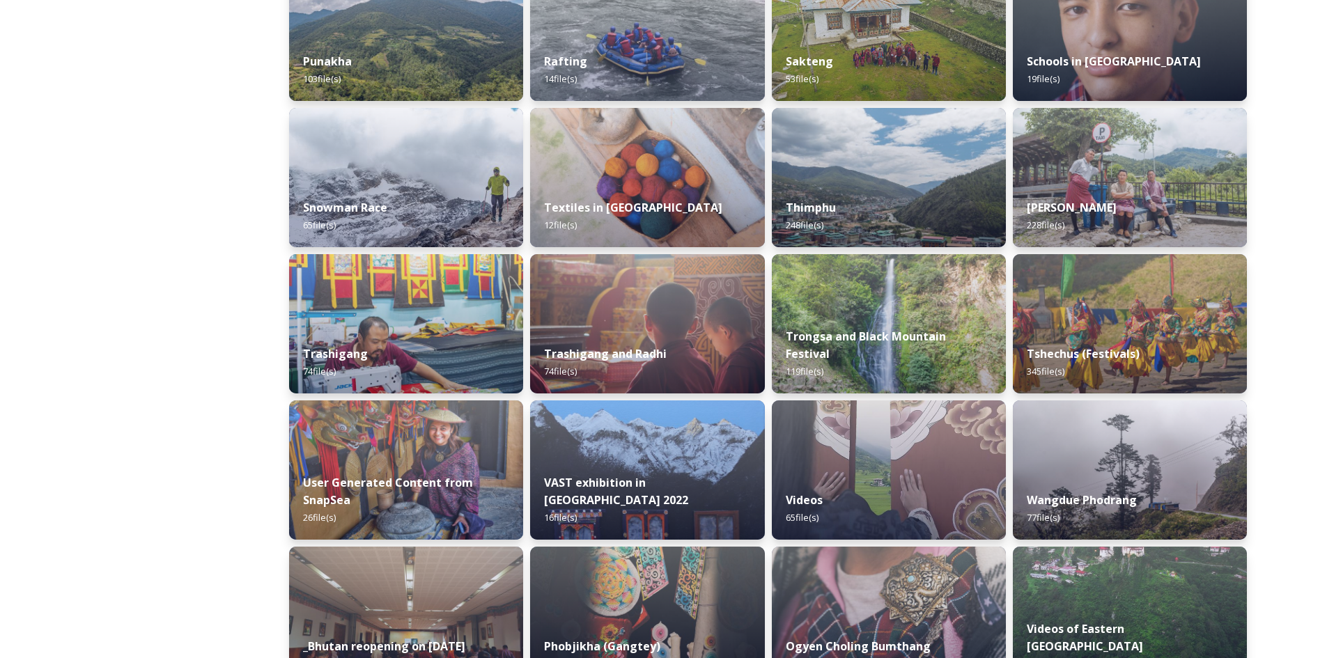
scroll to position [1620, 0]
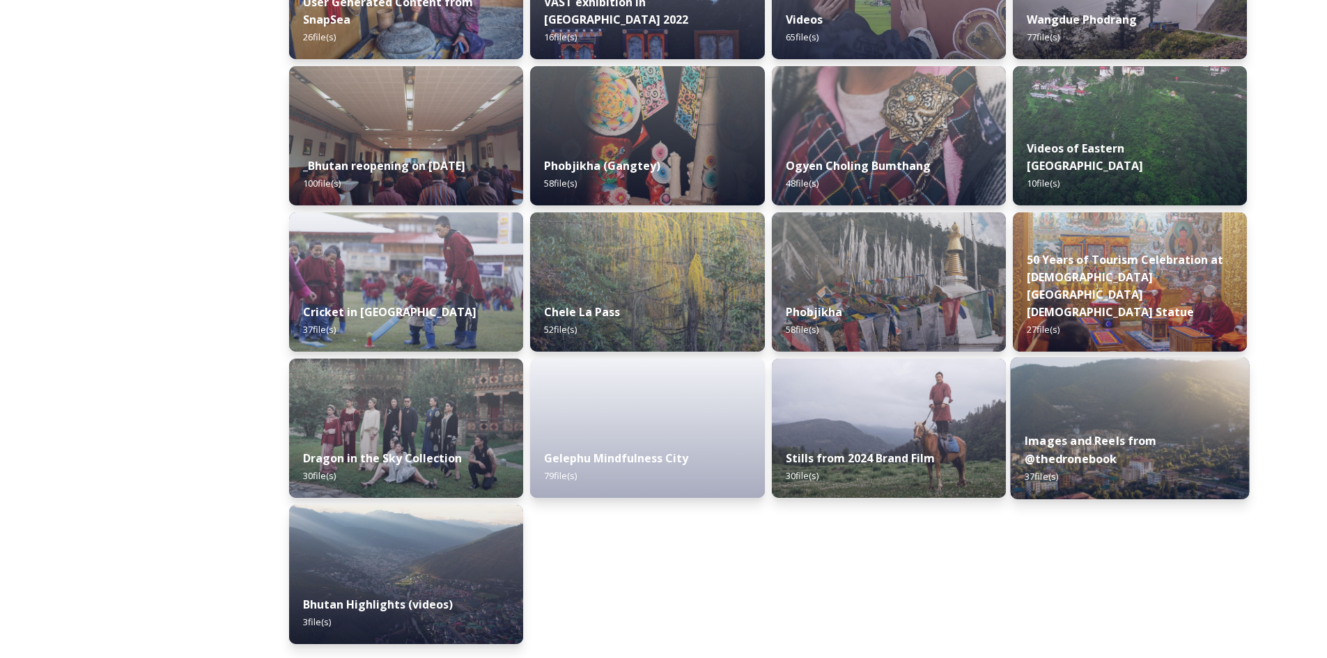
click at [1155, 407] on img at bounding box center [1129, 428] width 239 height 142
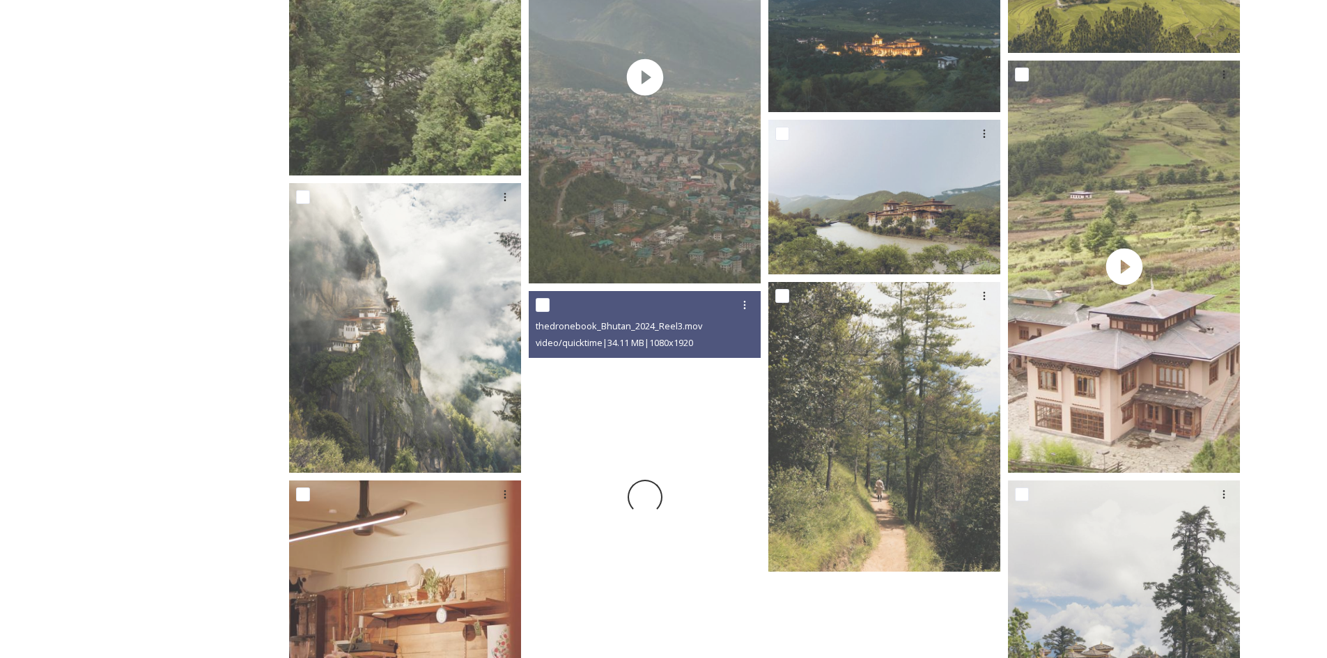
scroll to position [1951, 0]
